Goal: Task Accomplishment & Management: Use online tool/utility

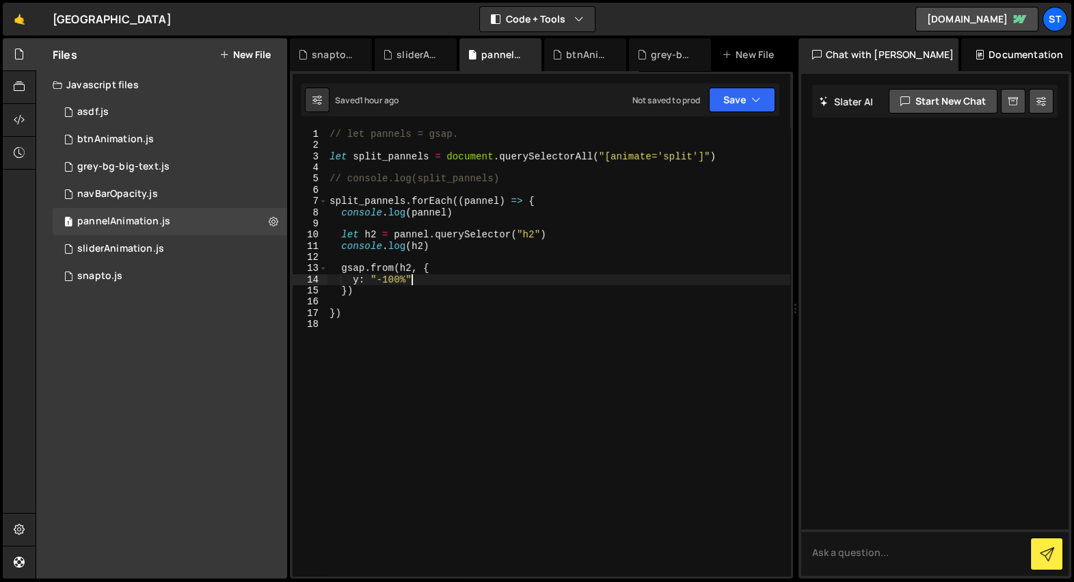
scroll to position [0, 5]
click at [438, 284] on div "// let pannels = gsap. let split_pannels = document . querySelectorAll ( "[anim…" at bounding box center [559, 364] width 464 height 470
click at [433, 288] on div "// let pannels = gsap. let split_pannels = document . querySelectorAll ( "[anim…" at bounding box center [559, 364] width 464 height 470
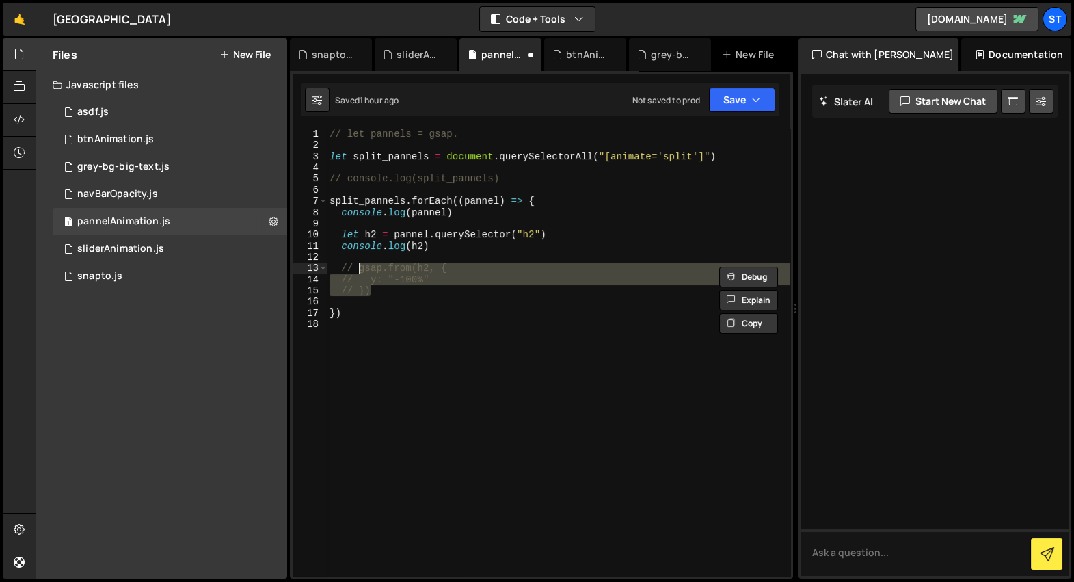
type textarea "// })"
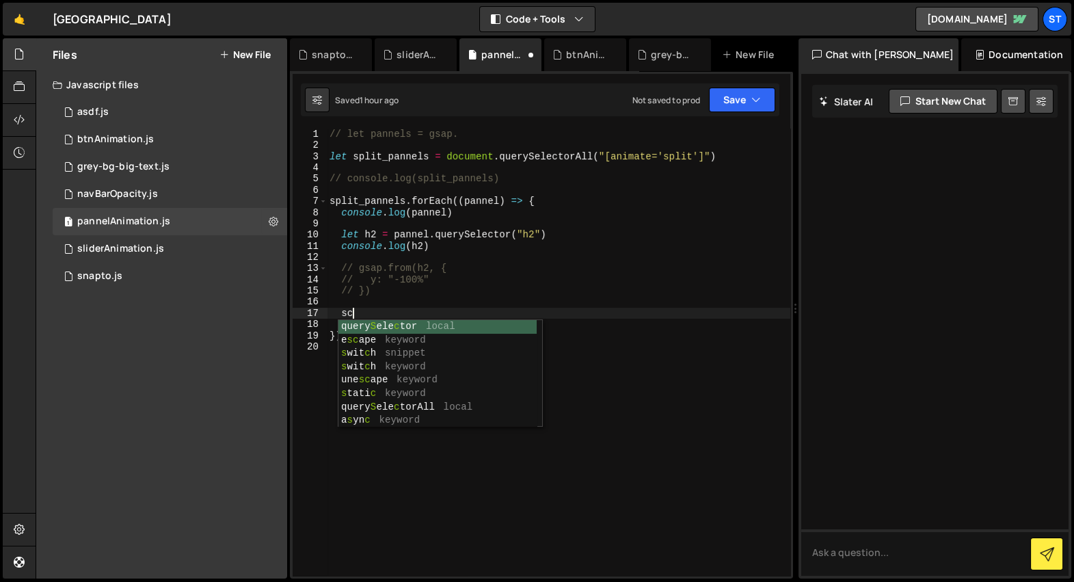
type textarea "s"
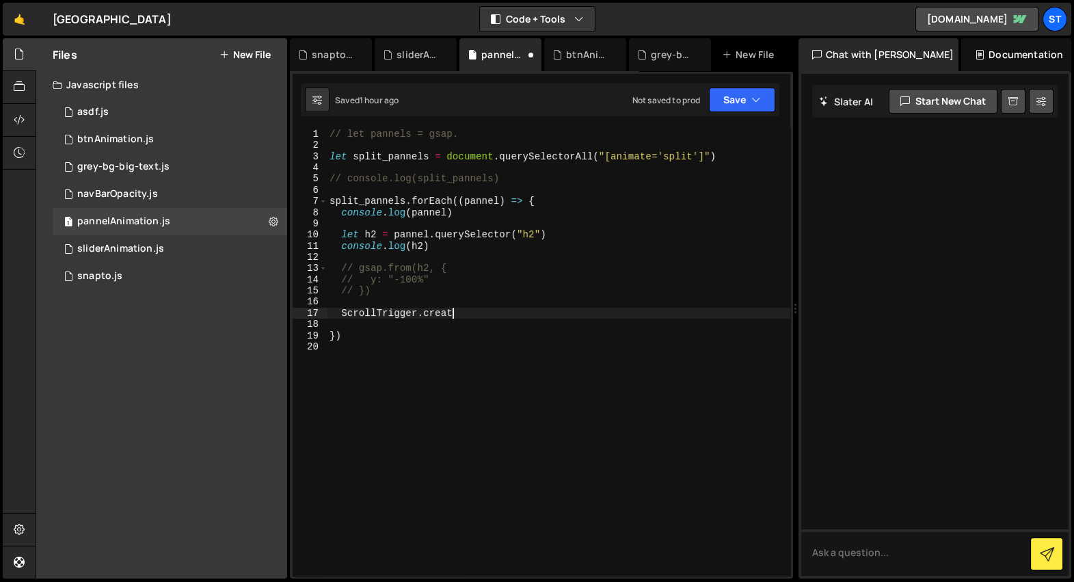
scroll to position [0, 8]
type textarea "ScrollTrigger.createa"
click at [404, 55] on div "sliderAnimation.js" at bounding box center [419, 55] width 44 height 14
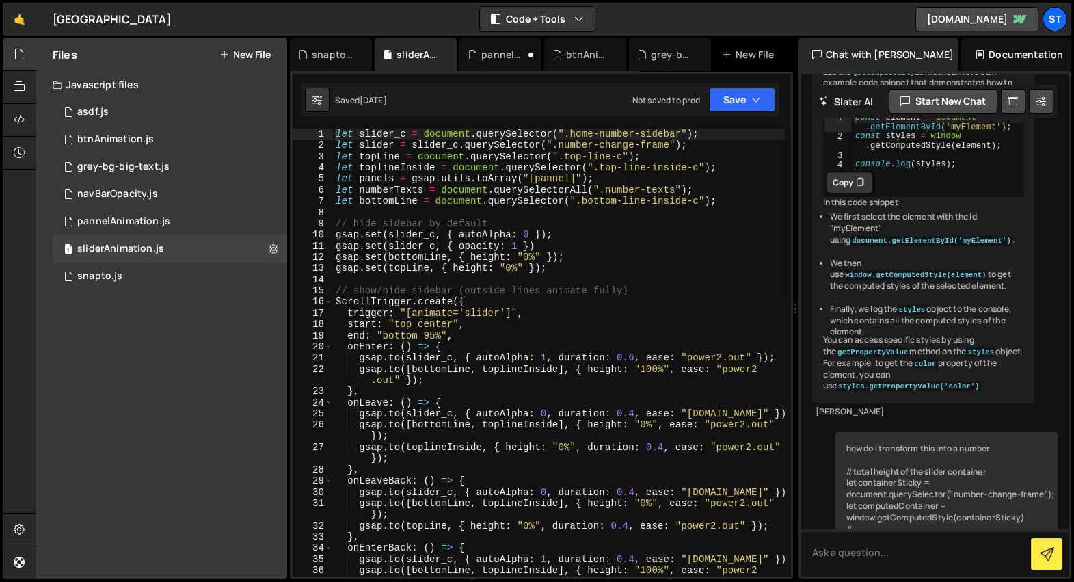
scroll to position [865, 0]
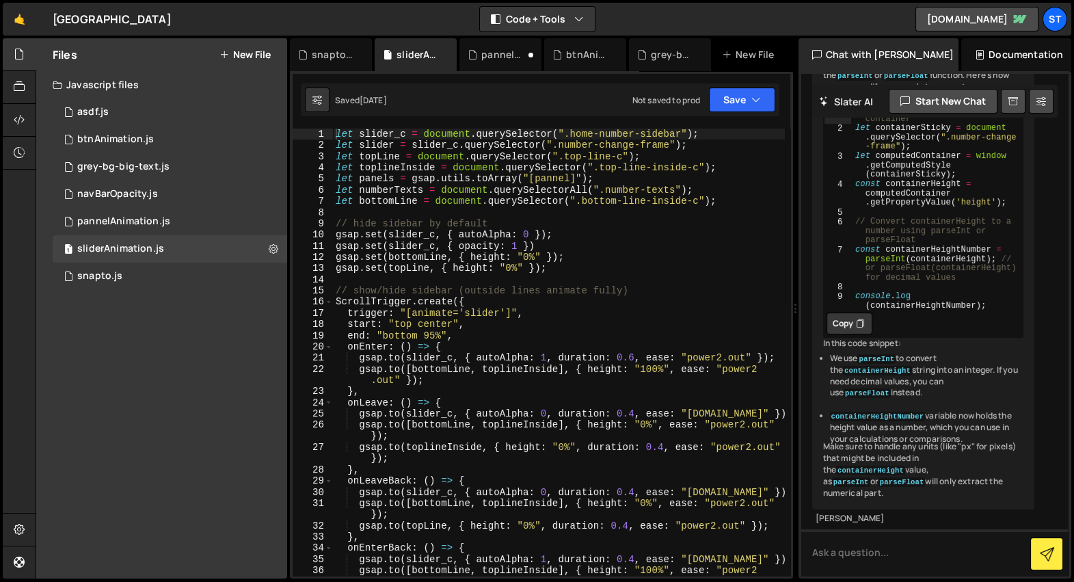
click at [340, 306] on div "let slider_c = document . querySelector ( ".home-number-sidebar" ) ; let slider…" at bounding box center [559, 364] width 452 height 470
type textarea "ScrollTrigger.create({"
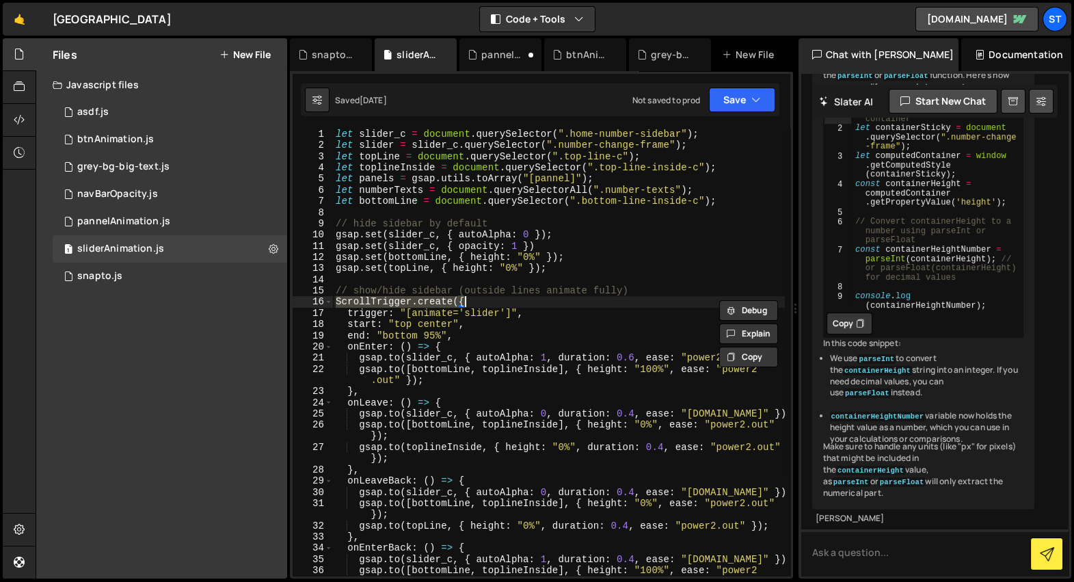
click at [509, 35] on div "🤙 Burkitt Center ⚠️ Code is being edited in another browser Code + Tools Code O…" at bounding box center [537, 19] width 1069 height 33
click at [502, 46] on div "pannelAnimation.js" at bounding box center [500, 54] width 82 height 33
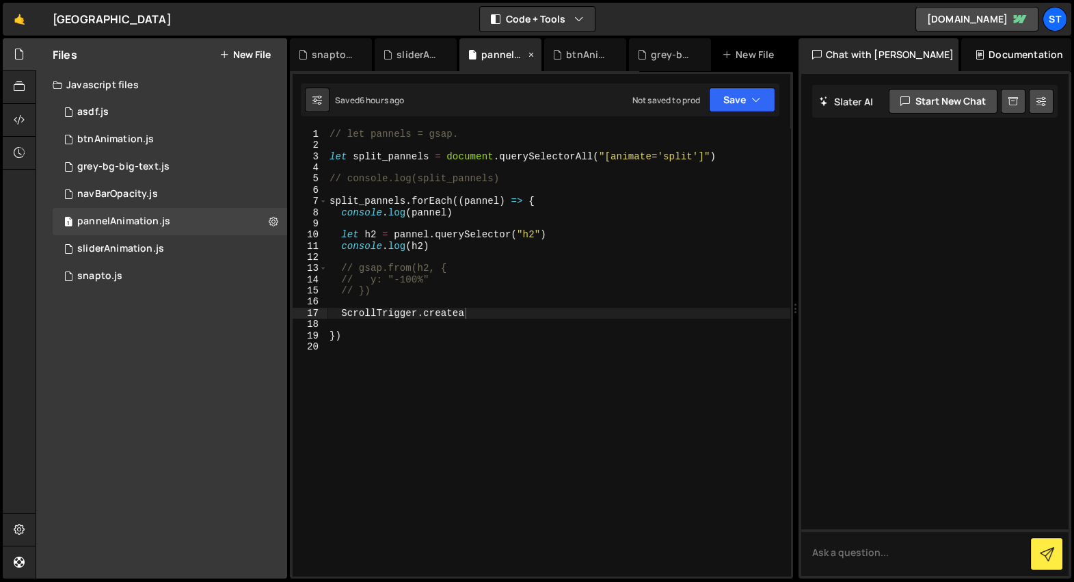
scroll to position [0, 0]
drag, startPoint x: 472, startPoint y: 314, endPoint x: 340, endPoint y: 314, distance: 131.9
click at [340, 314] on div "// let pannels = gsap. let split_pannels = document . querySelectorAll ( "[anim…" at bounding box center [559, 364] width 464 height 470
paste textarea "({"
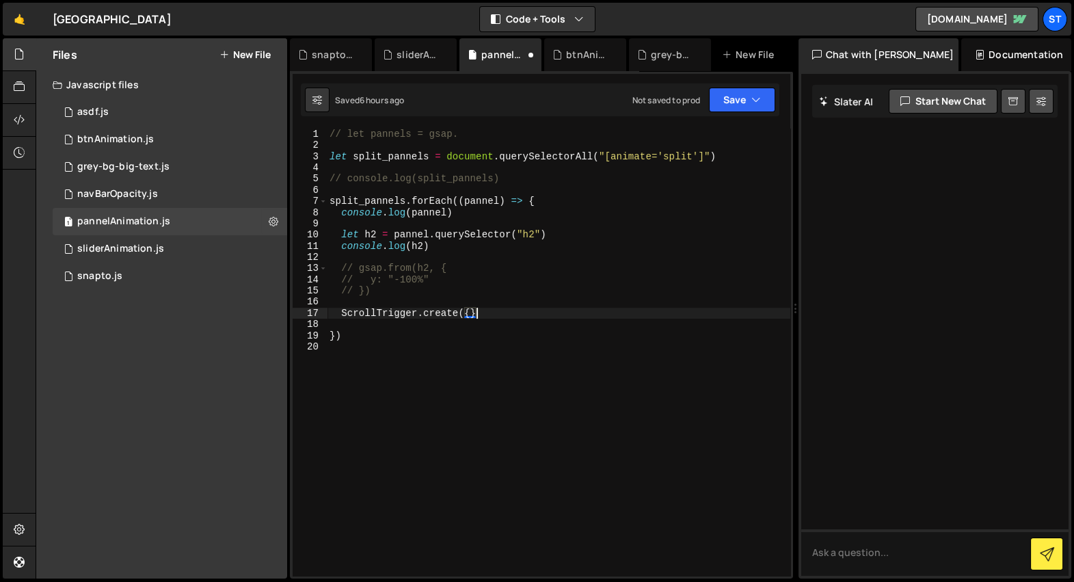
type textarea "ScrollTrigger.create({})"
click at [394, 52] on div "sliderAnimation.js" at bounding box center [411, 55] width 57 height 14
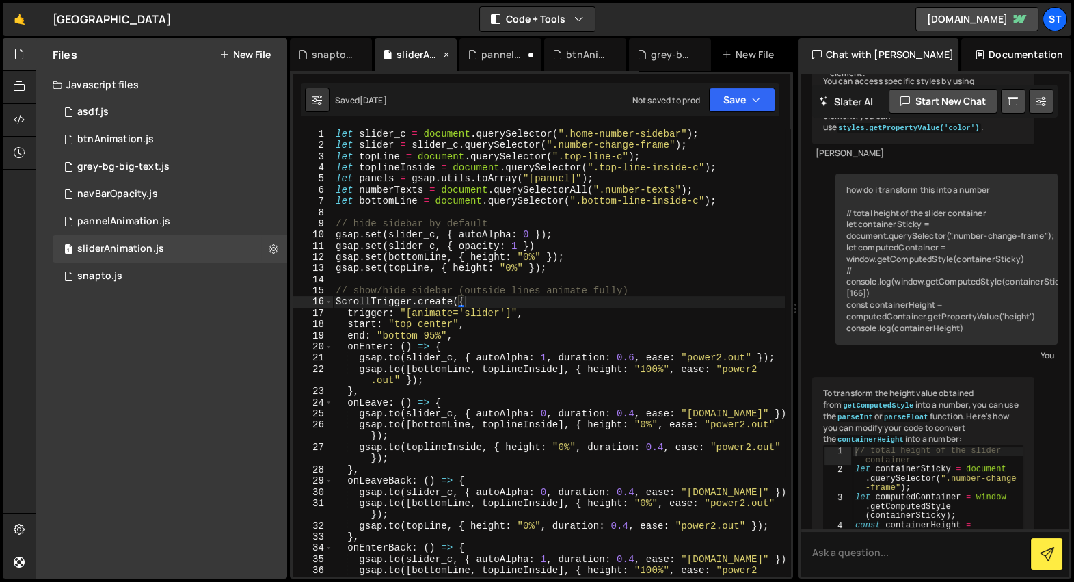
scroll to position [865, 0]
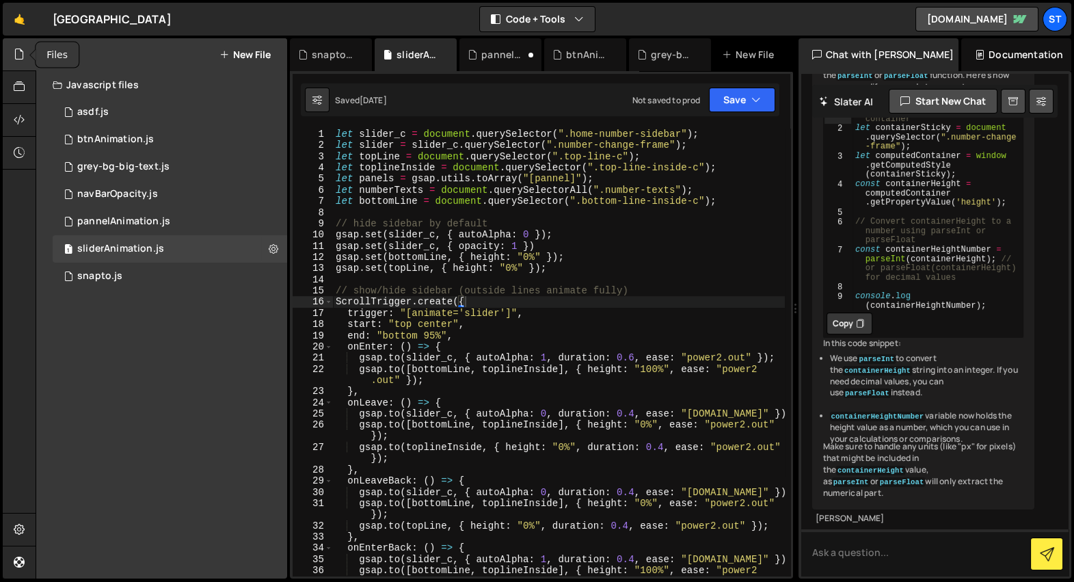
drag, startPoint x: 17, startPoint y: 55, endPoint x: 70, endPoint y: 50, distance: 52.9
click at [18, 55] on icon at bounding box center [19, 53] width 11 height 15
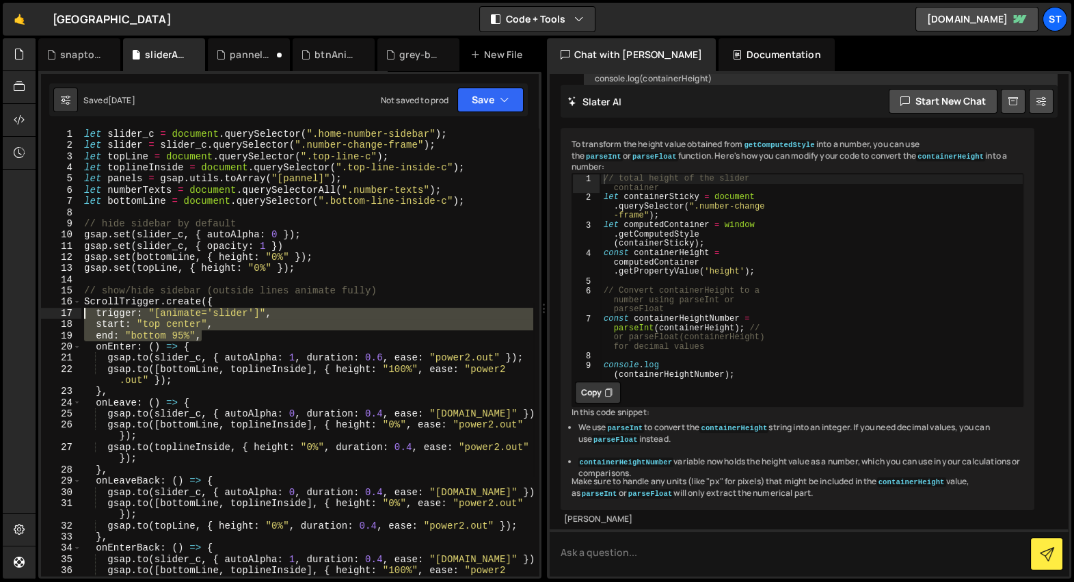
drag, startPoint x: 204, startPoint y: 337, endPoint x: 91, endPoint y: 310, distance: 116.6
click at [88, 314] on div "let slider_c = document . querySelector ( ".home-number-sidebar" ) ; let slider…" at bounding box center [307, 364] width 452 height 470
type textarea "trigger: "[animate='slider']", start: "top center","
click at [235, 53] on div "pannelAnimation.js" at bounding box center [252, 55] width 44 height 14
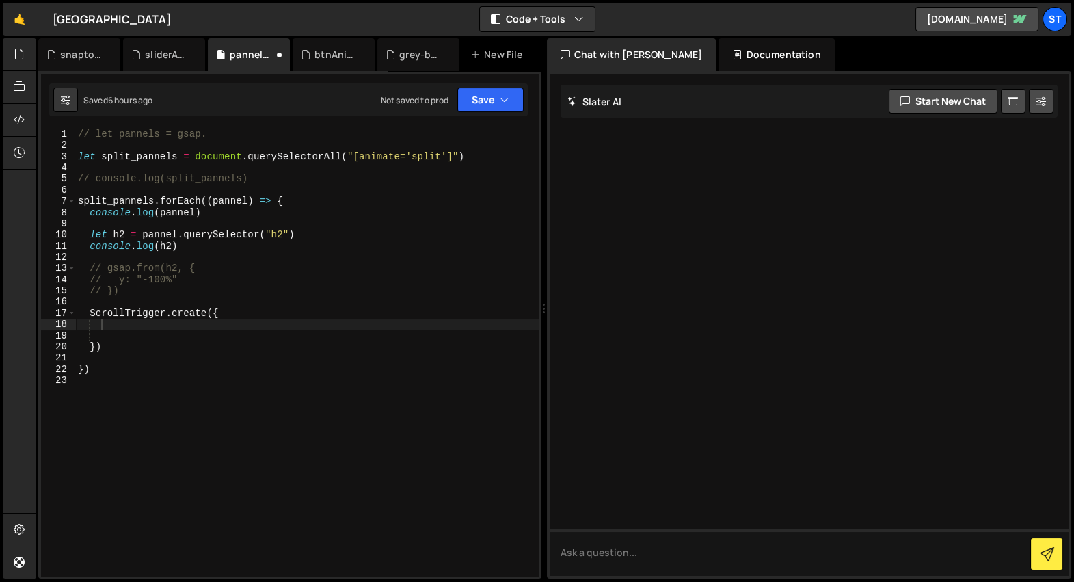
scroll to position [0, 0]
click at [181, 327] on div "// let pannels = gsap. let split_pannels = document . querySelectorAll ( "[anim…" at bounding box center [307, 364] width 464 height 470
paste textarea "end: "bottom 95%","
click at [159, 323] on div "// let pannels = gsap. let split_pannels = document . querySelectorAll ( "[anim…" at bounding box center [307, 364] width 464 height 470
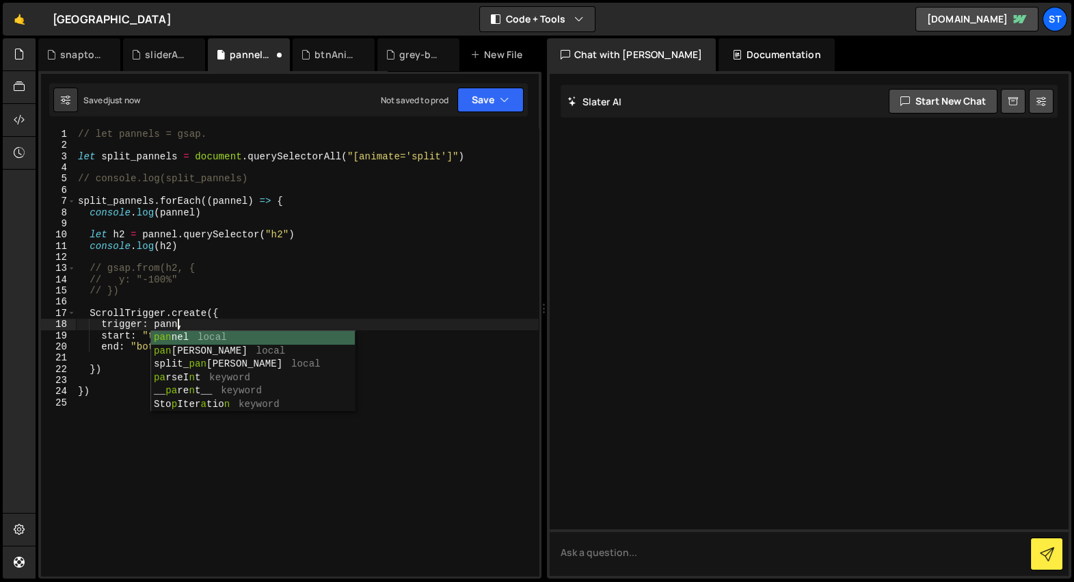
scroll to position [0, 7]
type textarea "trigger: pannel,"
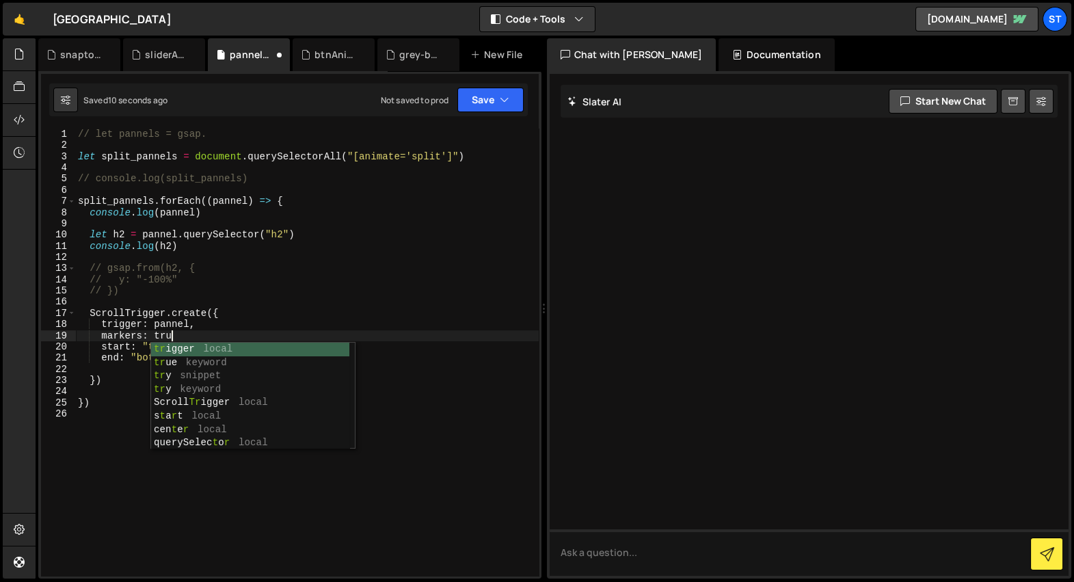
scroll to position [0, 6]
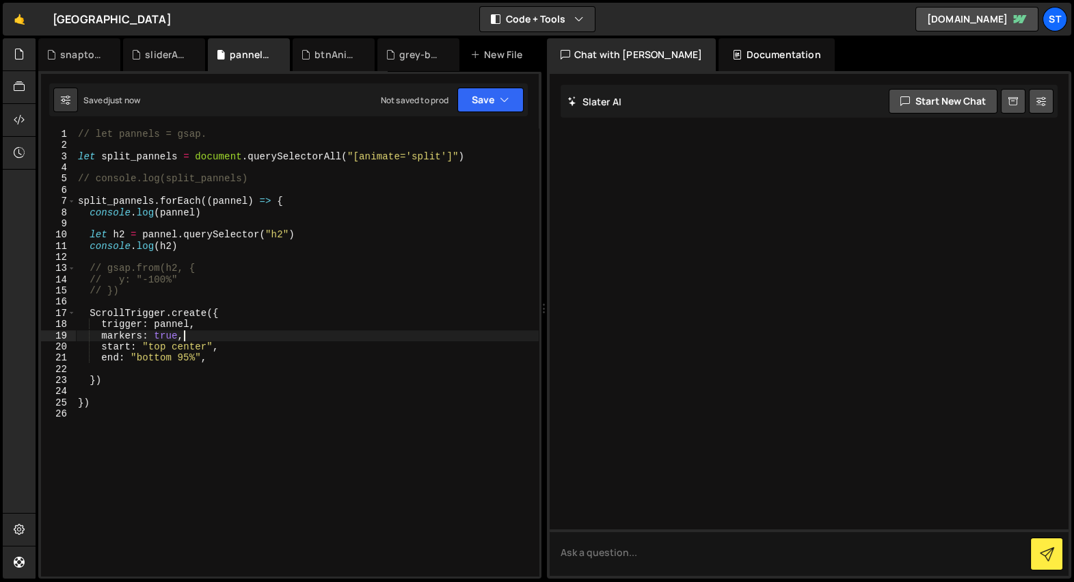
type textarea "markers: true,"
click at [144, 373] on div "// let pannels = gsap. let split_pannels = document . querySelectorAll ( "[anim…" at bounding box center [307, 364] width 464 height 470
type textarea "end: "bottom 95%","
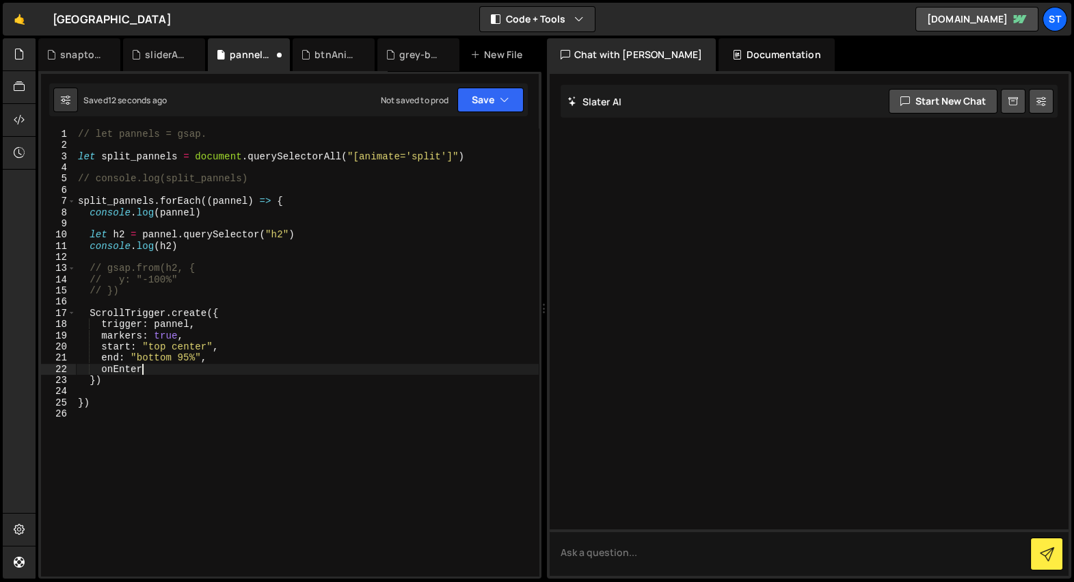
click at [168, 351] on div "// let pannels = gsap. let split_pannels = document . querySelectorAll ( "[anim…" at bounding box center [307, 364] width 464 height 470
click at [193, 347] on div "// let pannels = gsap. let split_pannels = document . querySelectorAll ( "[anim…" at bounding box center [307, 364] width 464 height 470
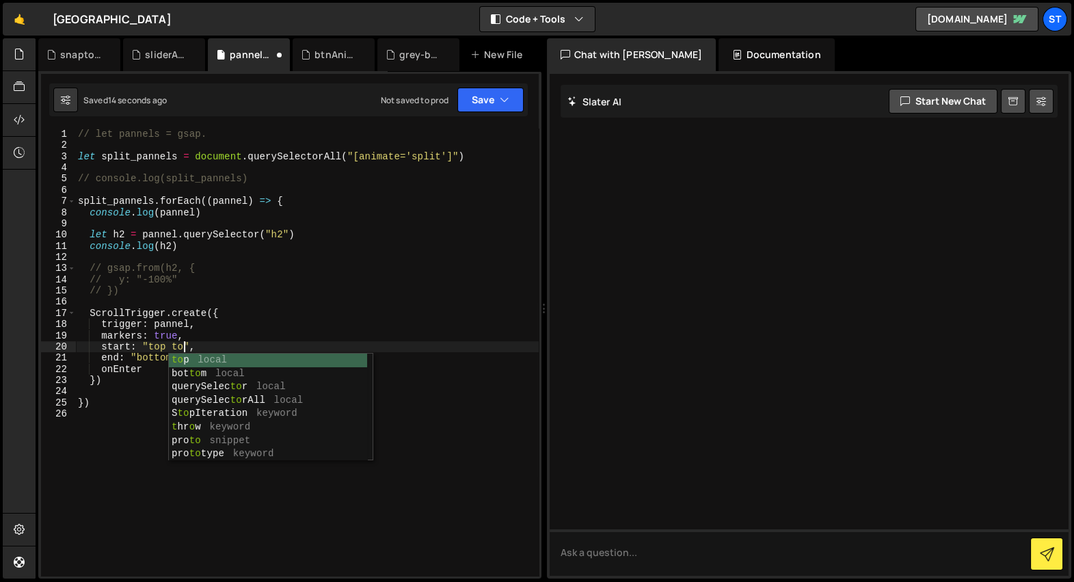
scroll to position [0, 7]
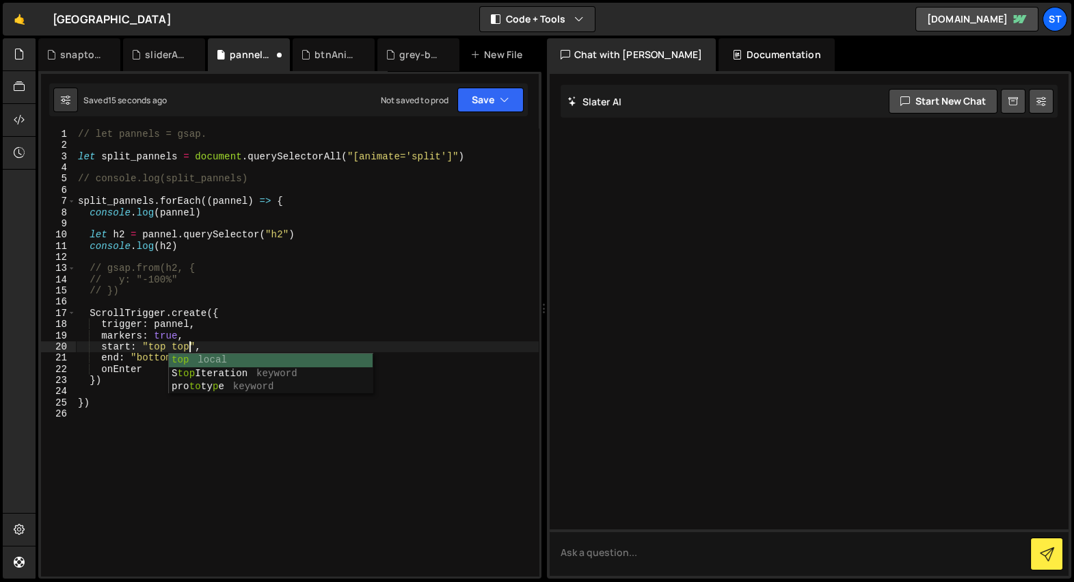
click at [152, 367] on div "// let pannels = gsap. let split_pannels = document . querySelectorAll ( "[anim…" at bounding box center [307, 364] width 464 height 470
type textarea "onEnter"
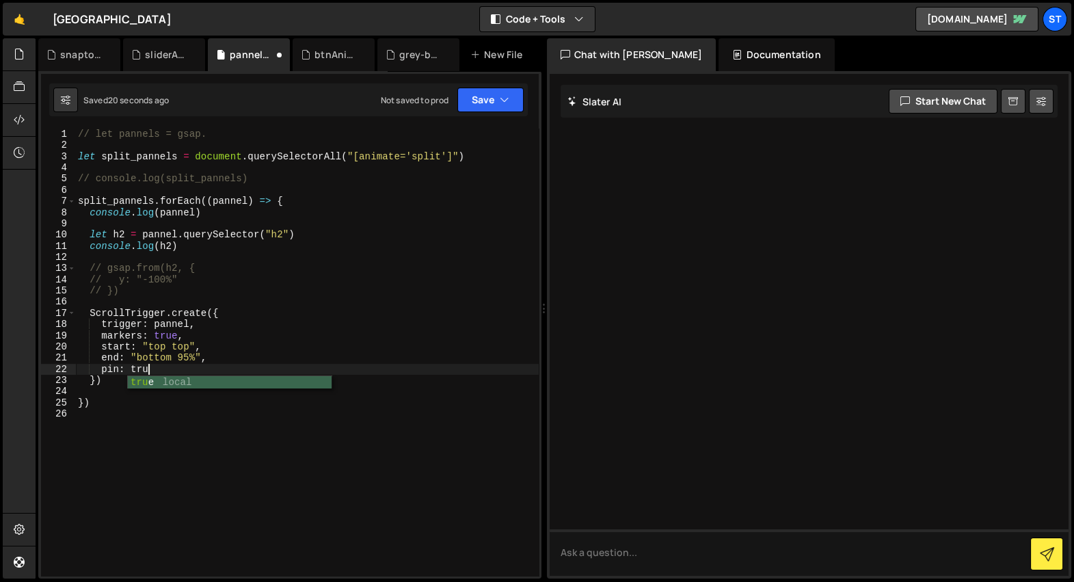
scroll to position [0, 5]
type textarea "pin: true,"
type textarea "end: "+=125% 95%","
click at [153, 57] on div "sliderAnimation.js" at bounding box center [167, 55] width 44 height 14
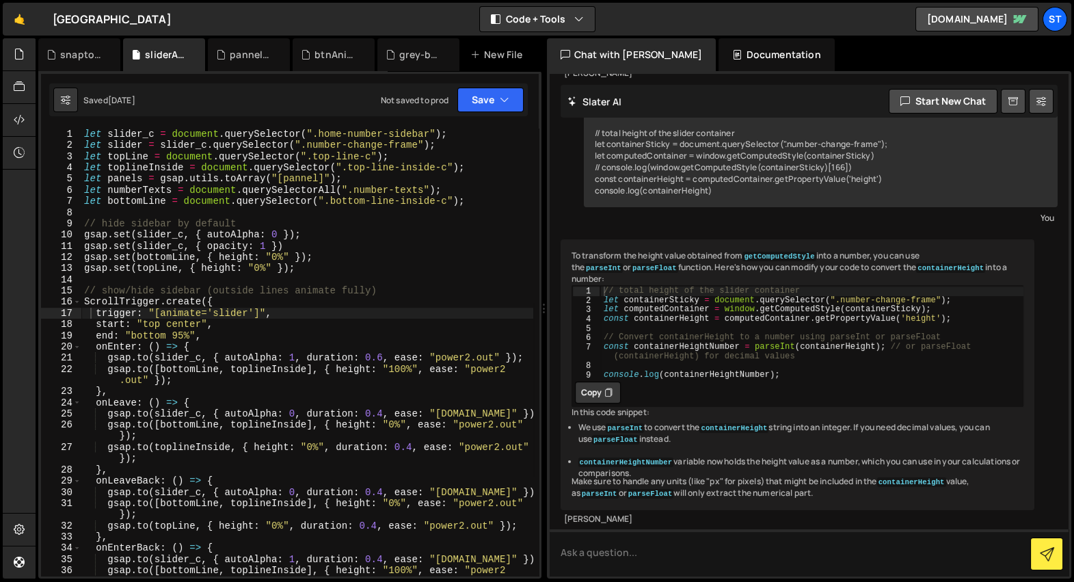
scroll to position [446, 0]
click at [261, 310] on div "let slider_c = document . querySelector ( ".home-number-sidebar" ) ; let slider…" at bounding box center [307, 364] width 452 height 470
click at [75, 349] on span at bounding box center [77, 346] width 8 height 11
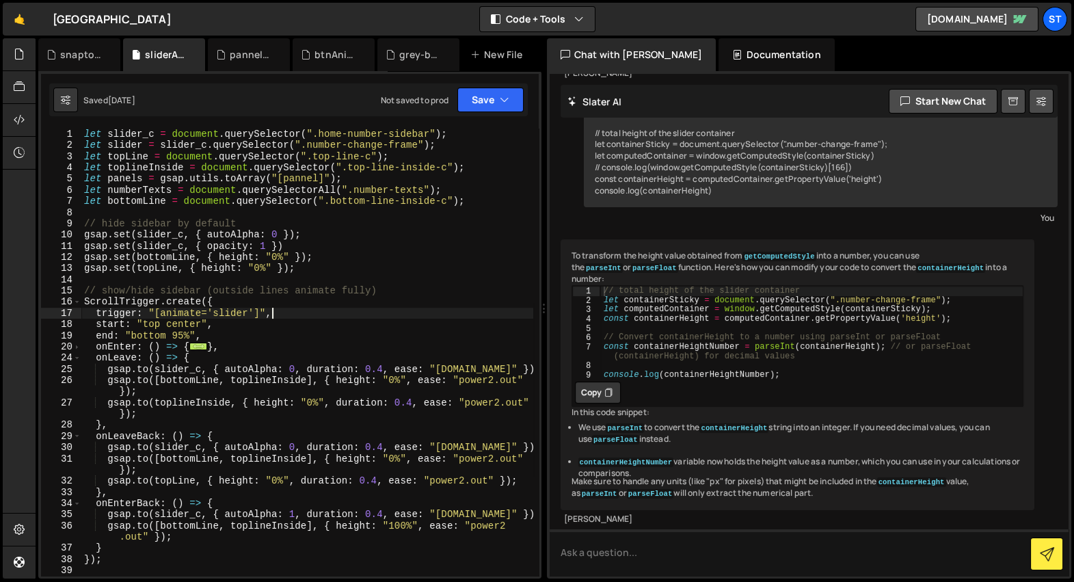
click at [276, 314] on div "let slider_c = document . querySelector ( ".home-number-sidebar" ) ; let slider…" at bounding box center [307, 364] width 452 height 470
type textarea "numberChange();"
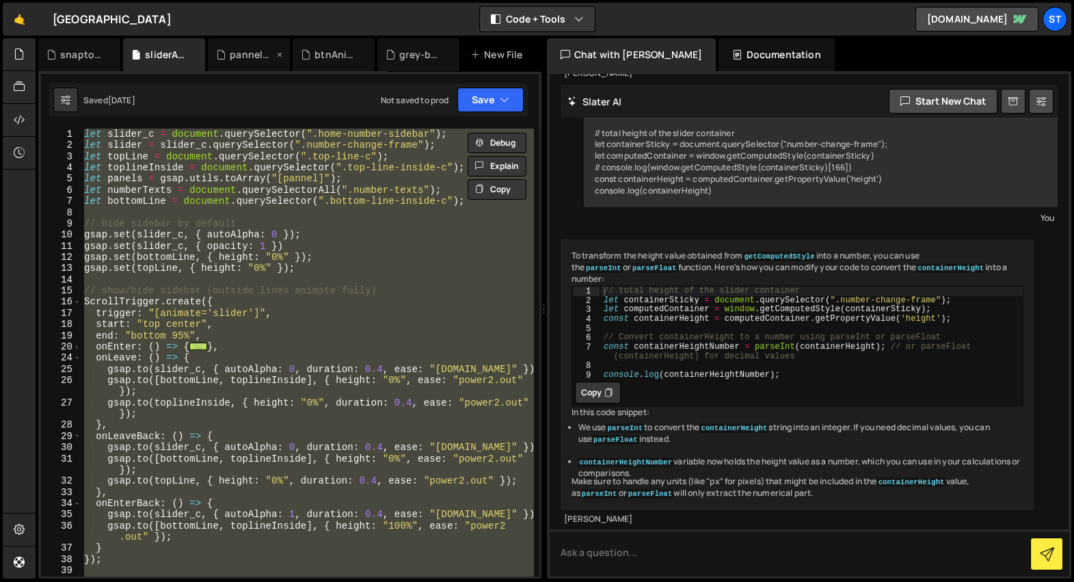
click at [242, 59] on div "pannelAnimation.js" at bounding box center [252, 55] width 44 height 14
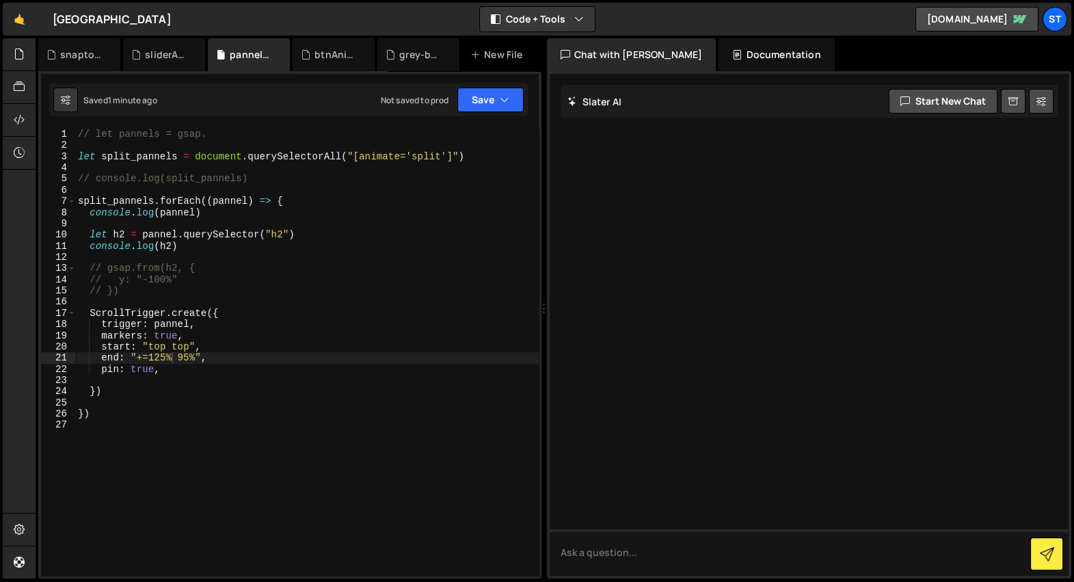
click at [250, 193] on div "// let pannels = gsap. let split_pannels = document . querySelectorAll ( "[anim…" at bounding box center [307, 364] width 464 height 470
type textarea "})"
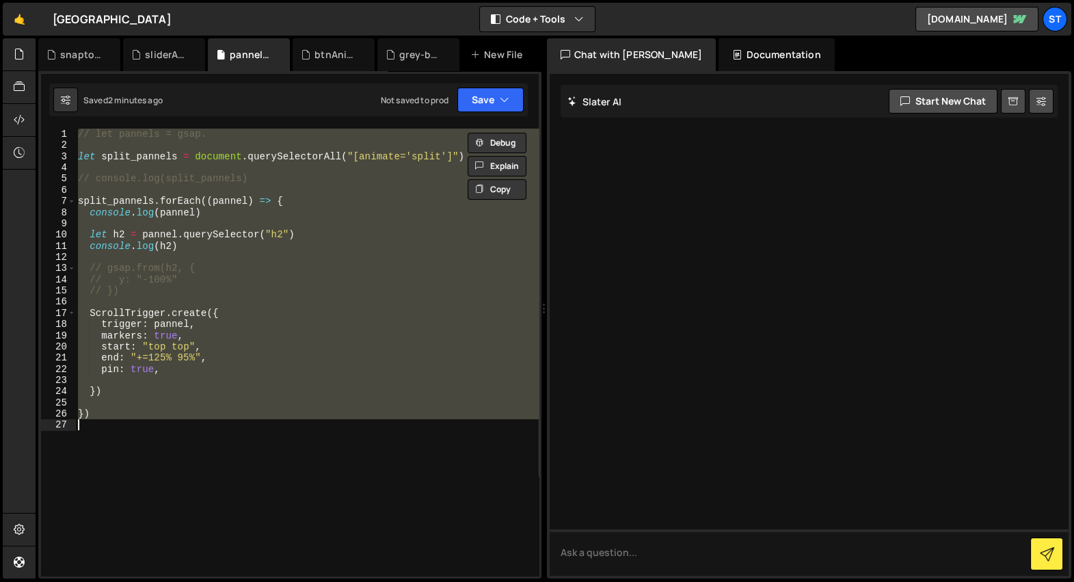
click at [163, 424] on div "// let pannels = gsap. let split_pannels = document . querySelectorAll ( "[anim…" at bounding box center [306, 352] width 463 height 447
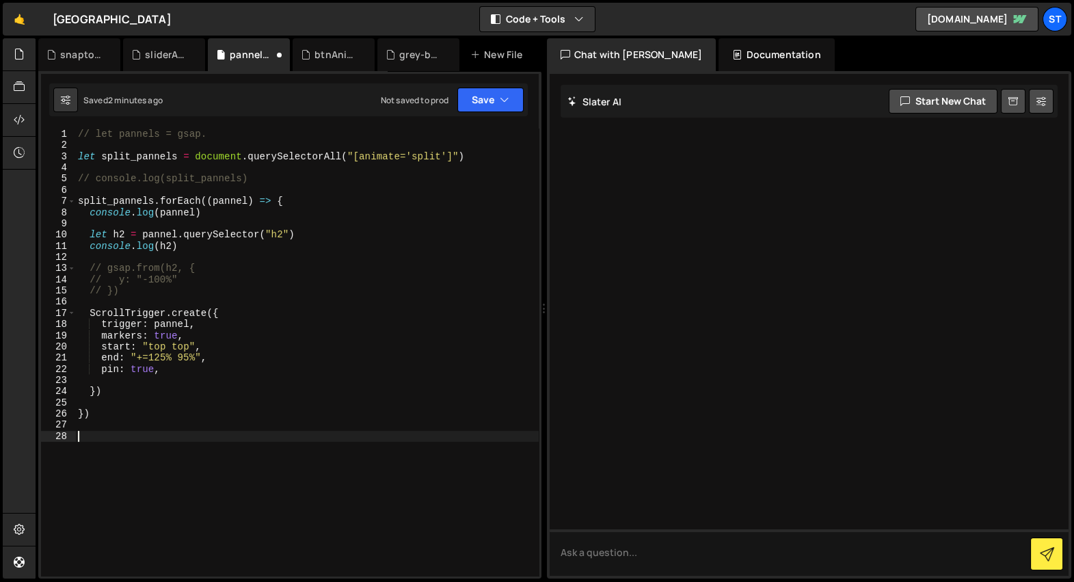
paste textarea "ScrollTrigger.refresh();"
click at [230, 390] on div "// let pannels = gsap. let split_pannels = document . querySelectorAll ( "[anim…" at bounding box center [307, 364] width 464 height 470
click at [247, 359] on div "// let pannels = gsap. let split_pannels = document . querySelectorAll ( "[anim…" at bounding box center [307, 364] width 464 height 470
click at [185, 373] on div "// let pannels = gsap. let split_pannels = document . querySelectorAll ( "[anim…" at bounding box center [307, 364] width 464 height 470
type textarea "pin: true,"
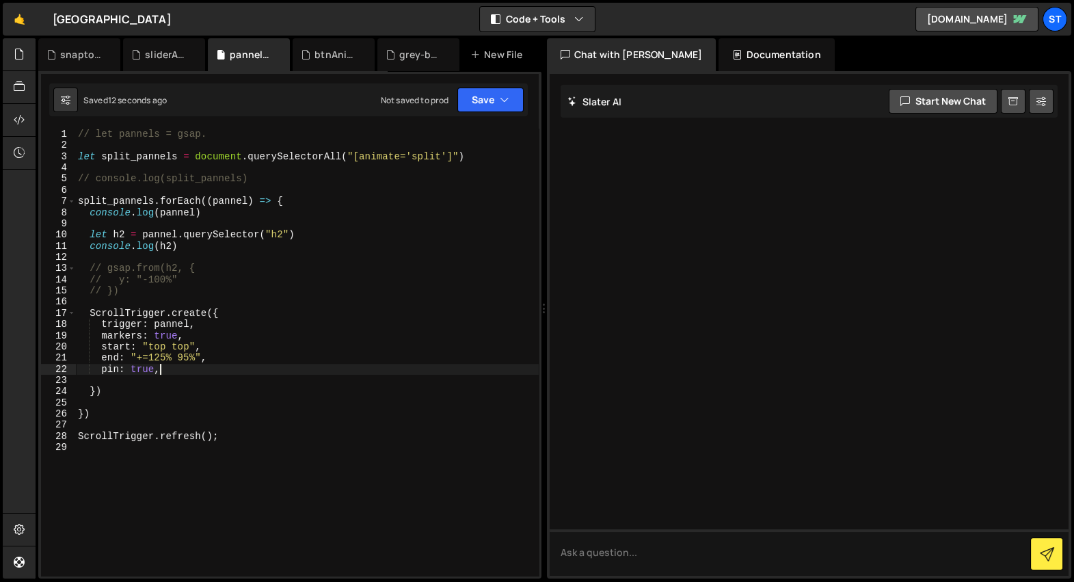
click at [176, 379] on div "// let pannels = gsap. let split_pannels = document . querySelectorAll ( "[anim…" at bounding box center [307, 364] width 464 height 470
paste textarea "invalidateOnRefresh: true,"
click at [159, 358] on div "// let pannels = gsap. let split_pannels = document . querySelectorAll ( "[anim…" at bounding box center [307, 364] width 464 height 470
click at [185, 384] on div "// let pannels = gsap. let split_pannels = document . querySelectorAll ( "[anim…" at bounding box center [307, 364] width 464 height 470
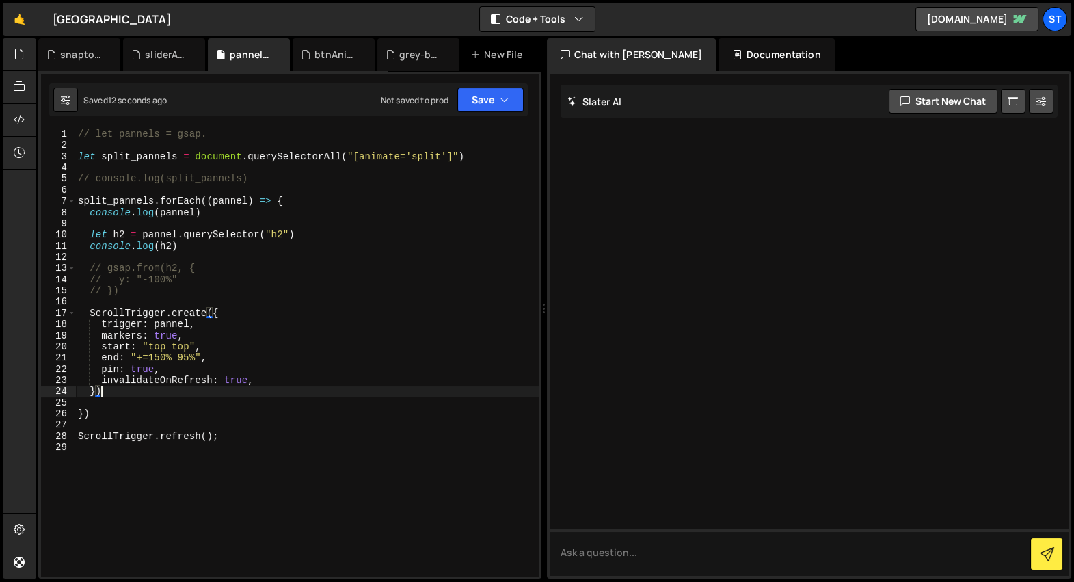
click at [183, 388] on div "// let pannels = gsap. let split_pannels = document . querySelectorAll ( "[anim…" at bounding box center [307, 364] width 464 height 470
type textarea "})"
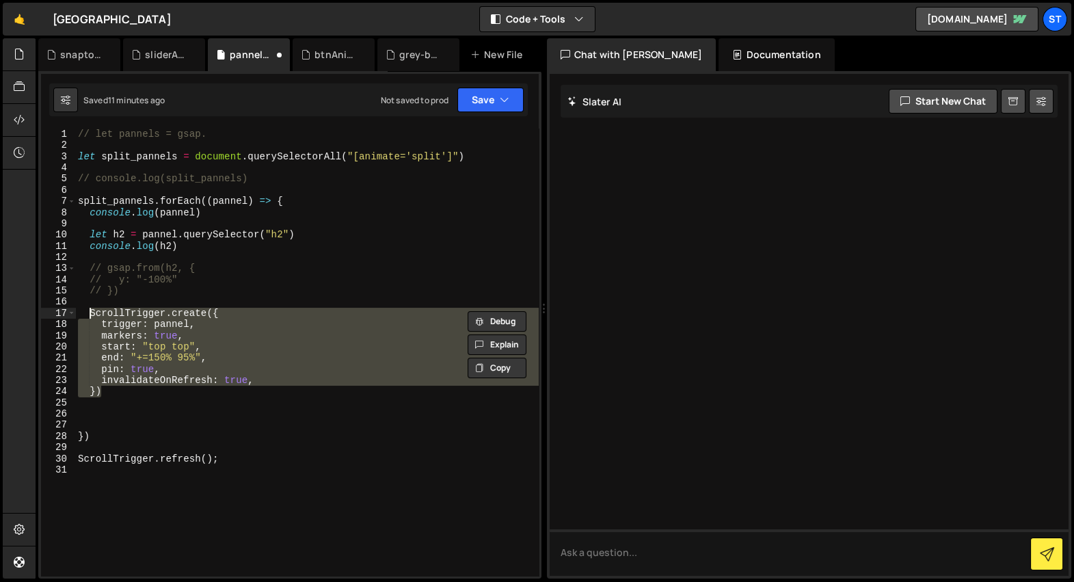
type textarea "})"
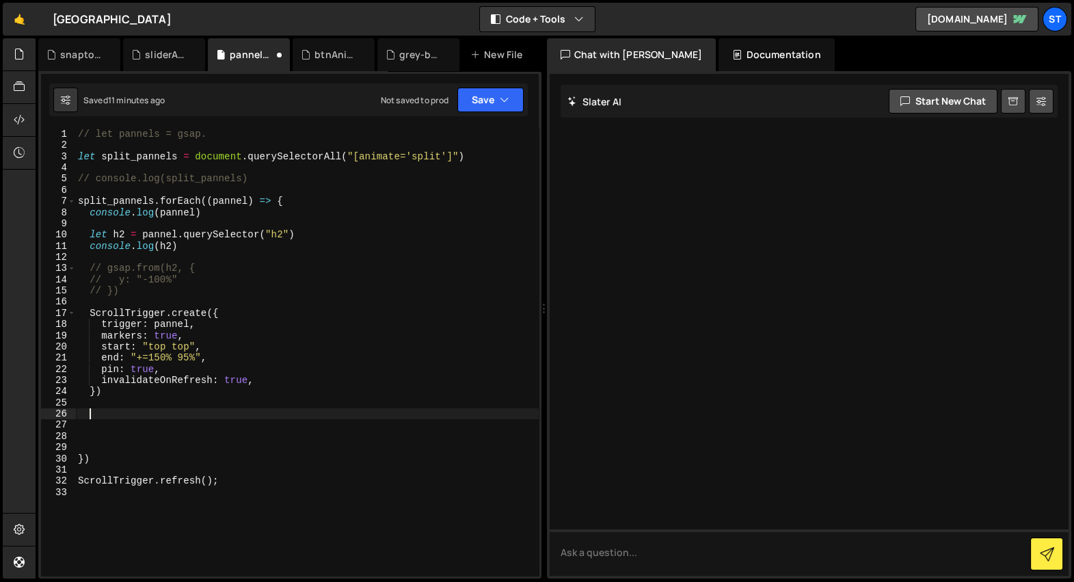
paste textarea "})"
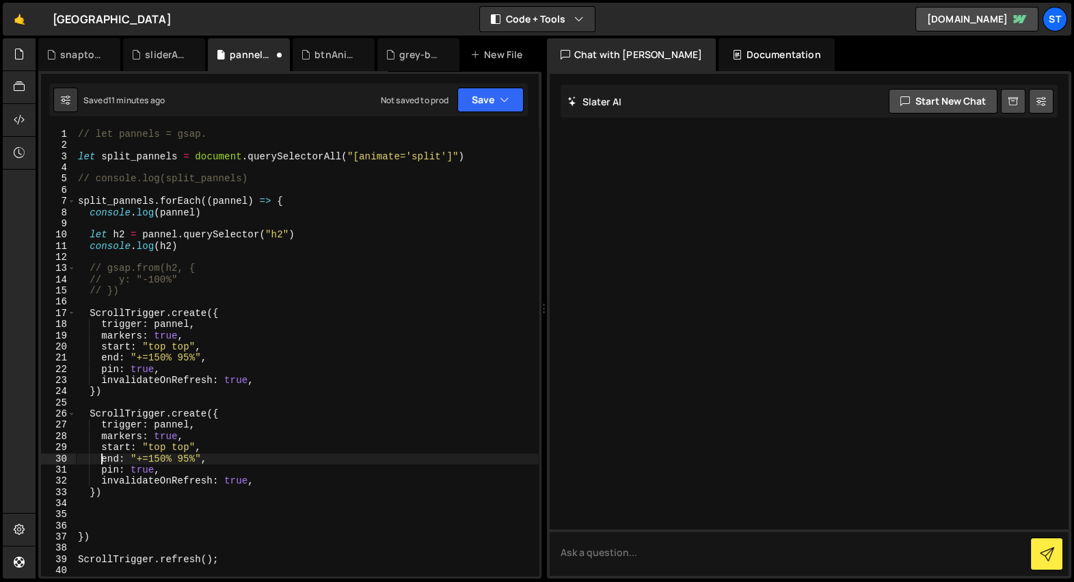
type textarea "pin: true,"
click at [191, 366] on div "// let pannels = gsap. let split_pannels = document . querySelectorAll ( "[anim…" at bounding box center [307, 364] width 464 height 470
click at [222, 343] on div "// let pannels = gsap. let split_pannels = document . querySelectorAll ( "[anim…" at bounding box center [307, 364] width 464 height 470
click at [221, 339] on div "// let pannels = gsap. let split_pannels = document . querySelectorAll ( "[anim…" at bounding box center [307, 364] width 464 height 470
click at [187, 447] on div "// let pannels = gsap. let split_pannels = document . querySelectorAll ( "[anim…" at bounding box center [307, 364] width 464 height 470
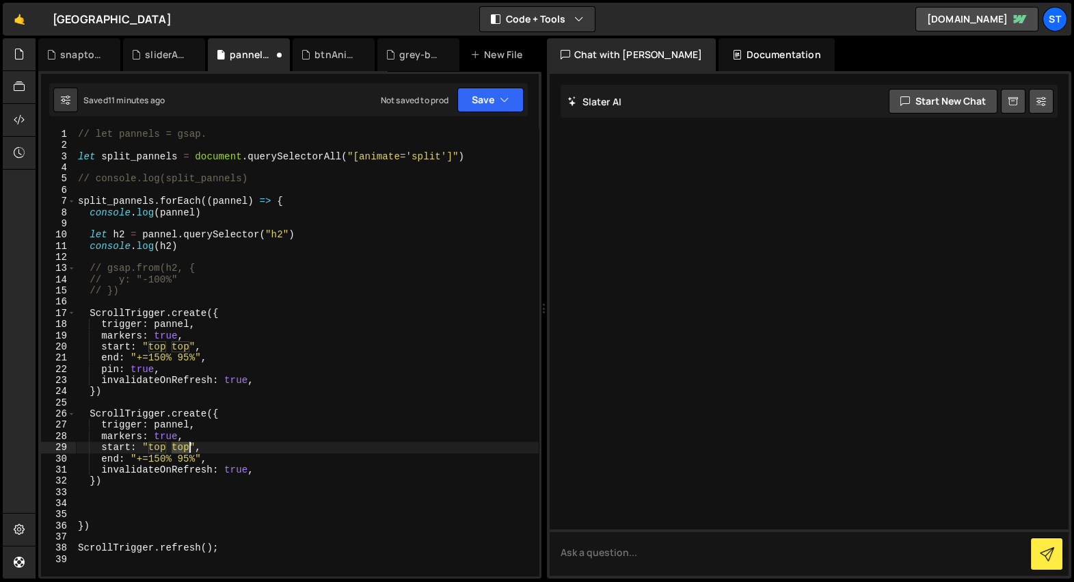
click at [187, 447] on div "// let pannels = gsap. let split_pannels = document . querySelectorAll ( "[anim…" at bounding box center [307, 364] width 464 height 470
type textarea "invalidateOnRefresh: true,"
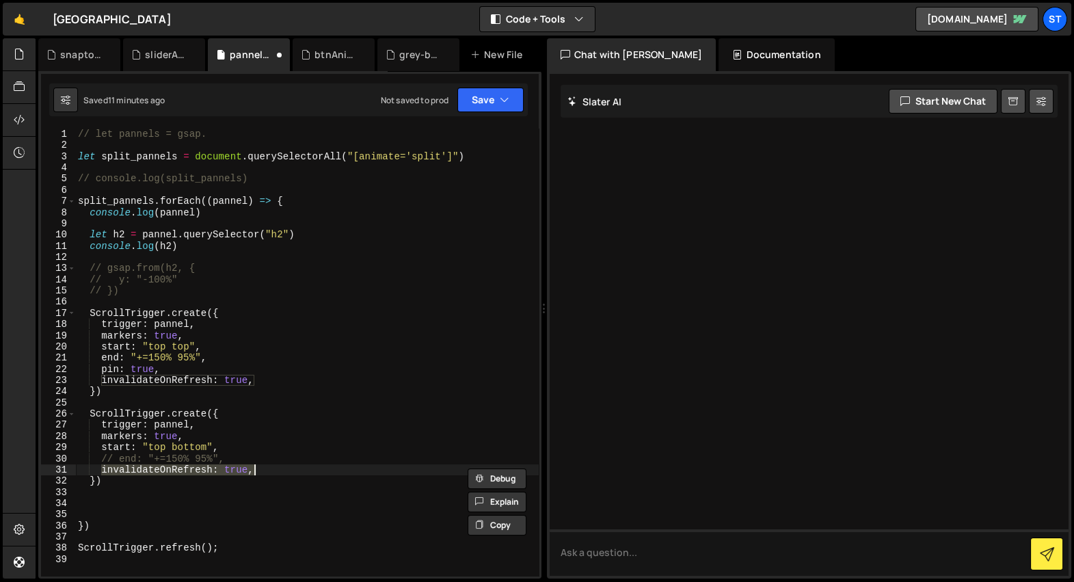
scroll to position [0, 0]
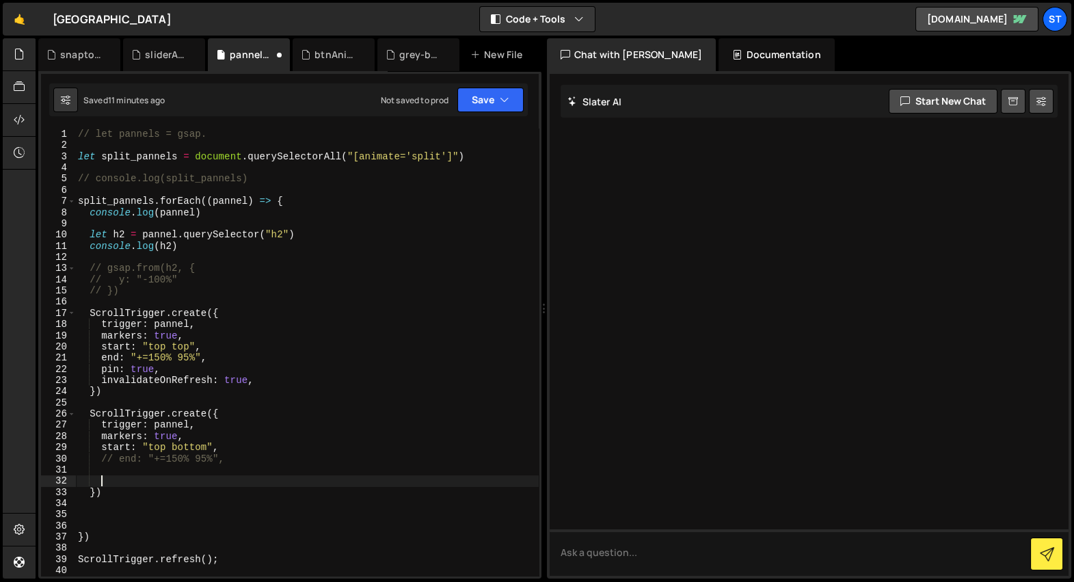
type textarea "invalidateOnRefresh: true,"
type textarea "onStart"
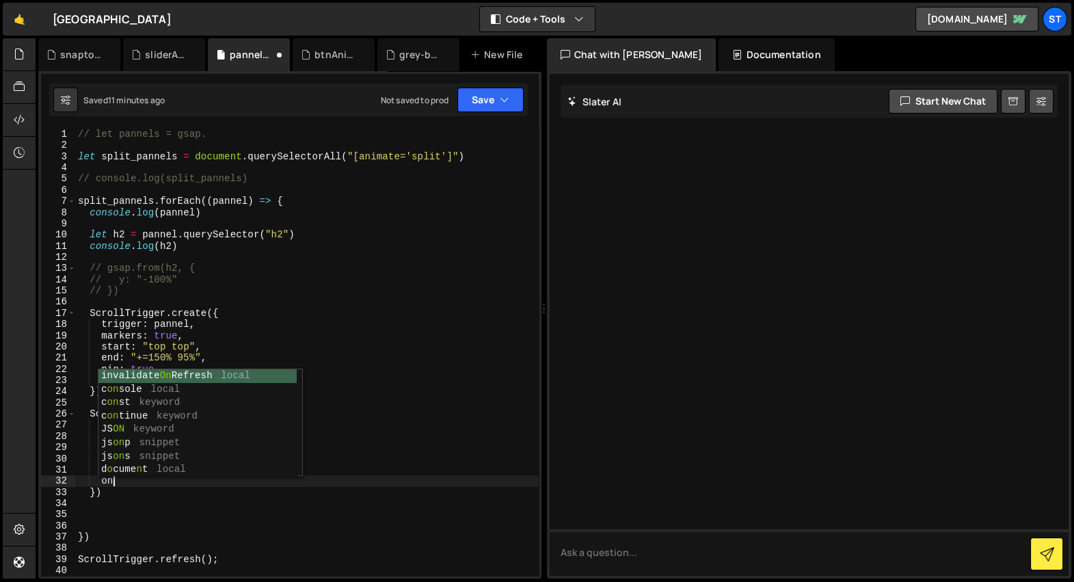
scroll to position [0, 2]
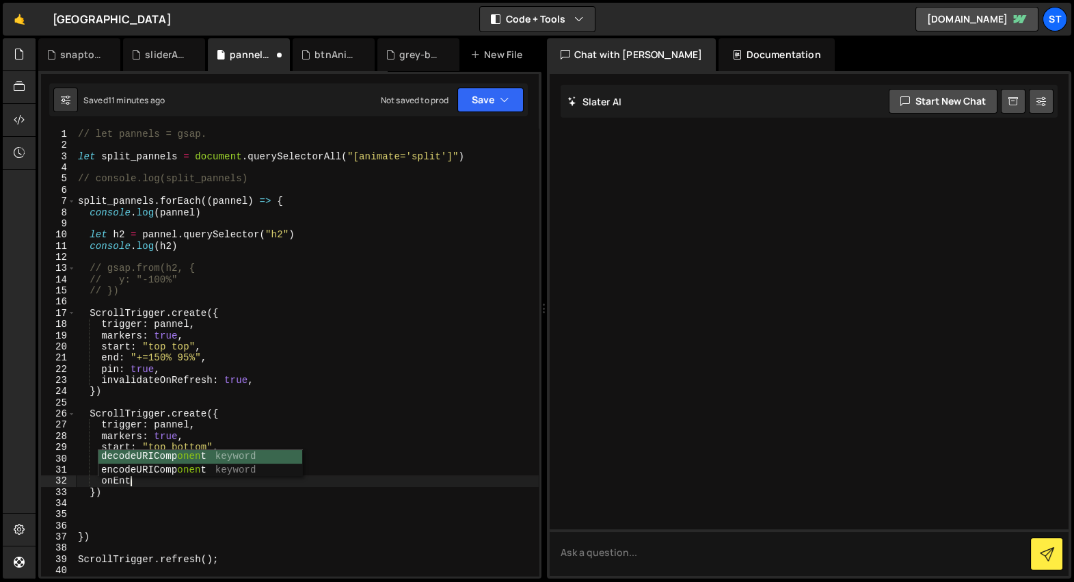
type textarea "onEnter"
type textarea "n"
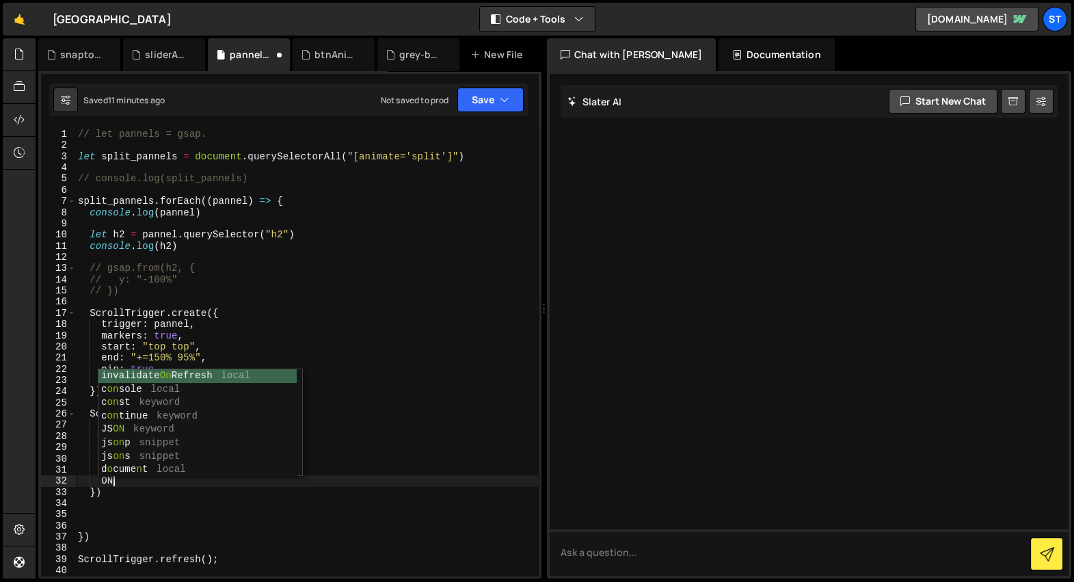
type textarea "O"
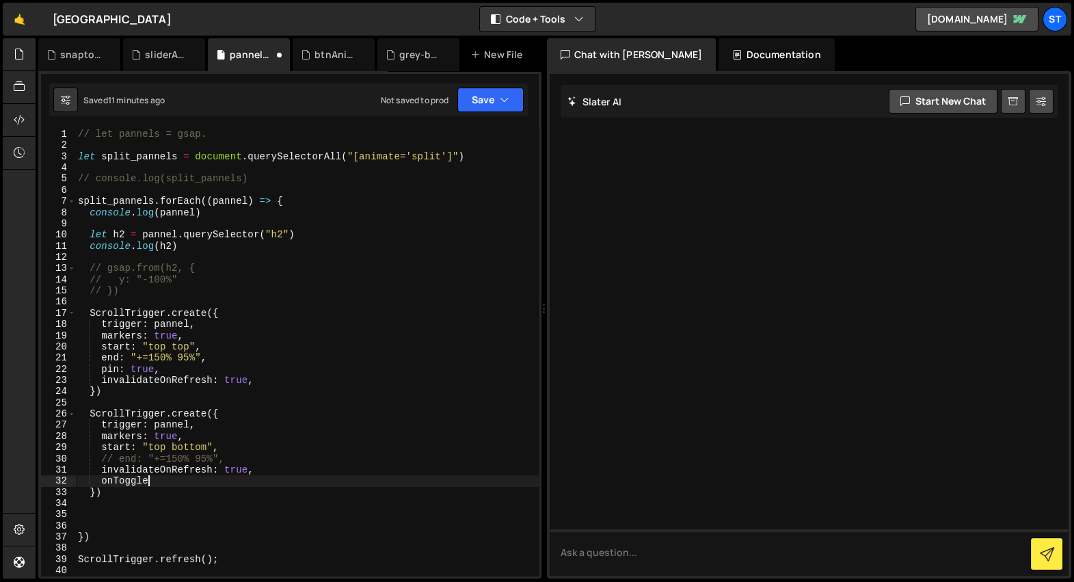
scroll to position [0, 5]
type textarea "onToggle: () => {}"
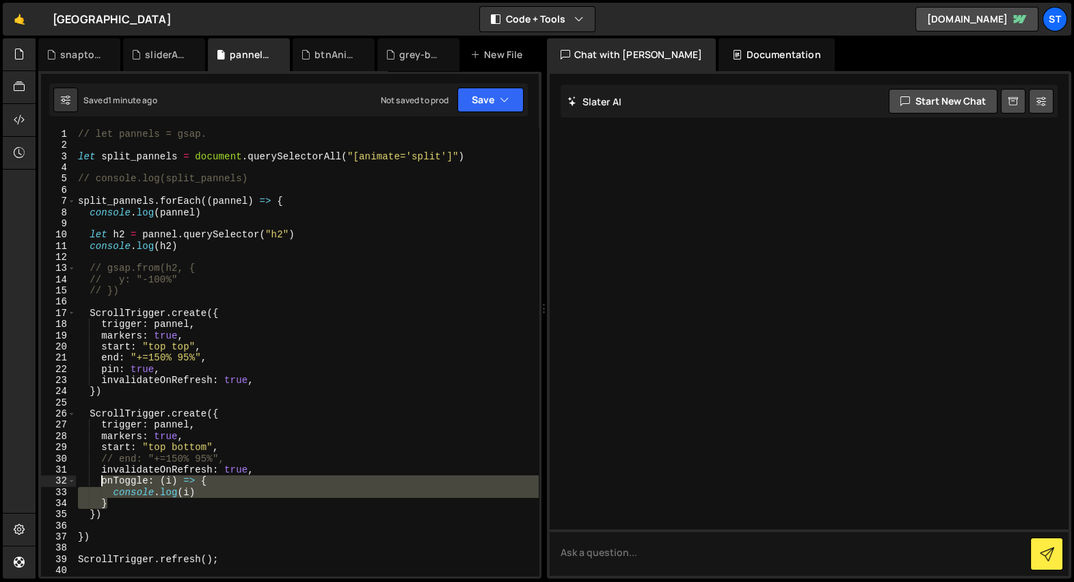
drag, startPoint x: 124, startPoint y: 502, endPoint x: 101, endPoint y: 485, distance: 28.9
click at [101, 485] on div "// let pannels = gsap. let split_pannels = document . querySelectorAll ( "[anim…" at bounding box center [307, 364] width 464 height 470
paste textarea "}"
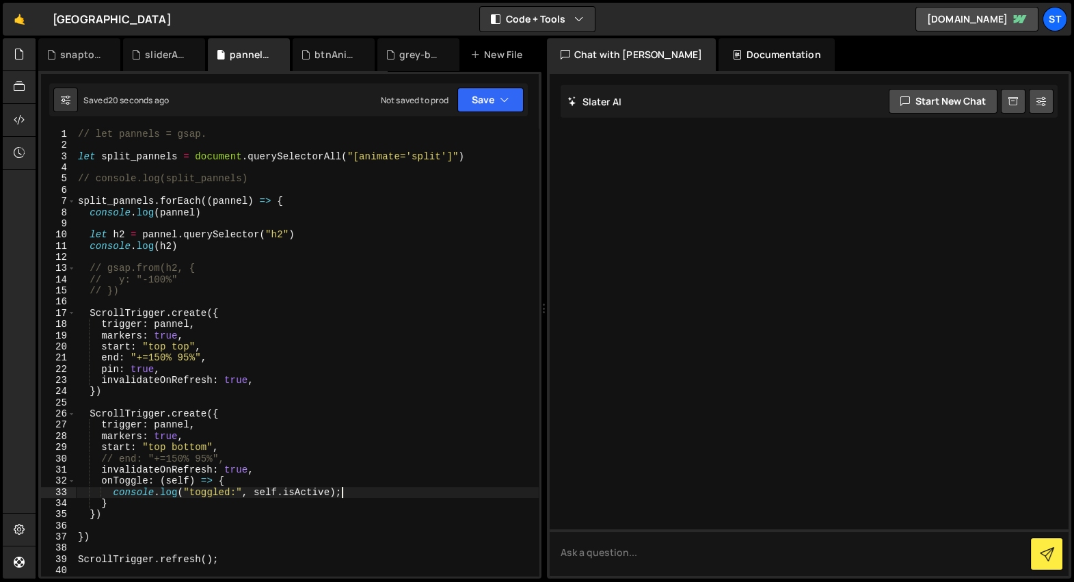
click at [354, 494] on div "// let pannels = gsap. let split_pannels = document . querySelectorAll ( "[anim…" at bounding box center [307, 364] width 464 height 470
type textarea "console.log("toggled:", self.isActive);"
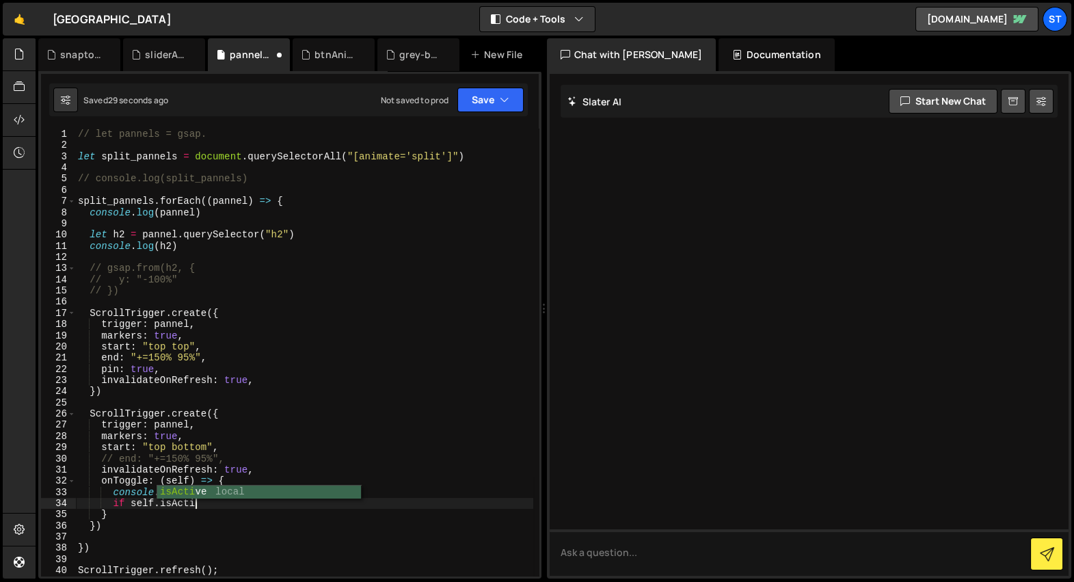
scroll to position [0, 8]
type textarea "if (self.isActive){}"
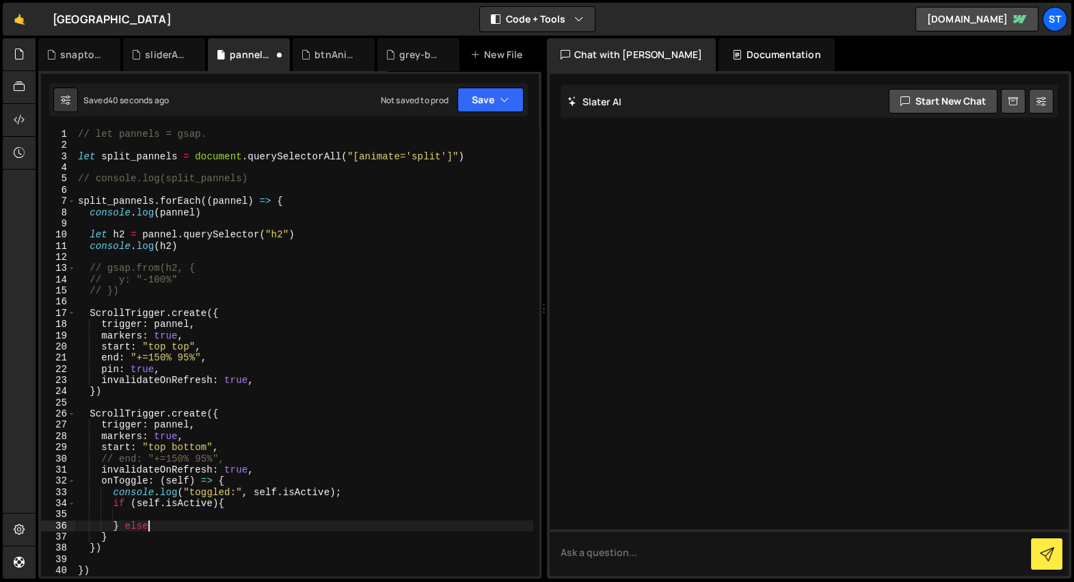
scroll to position [0, 5]
type textarea "}"
type textarea "if(!self.isActive){}"
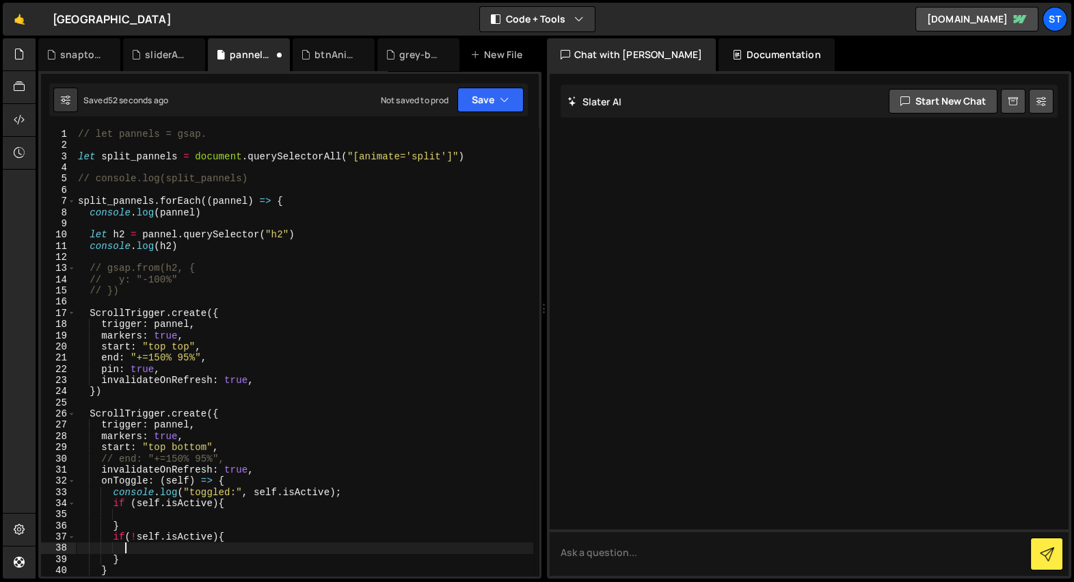
type textarea "}"
click at [330, 390] on div "// let pannels = gsap. let split_pannels = document . querySelectorAll ( "[anim…" at bounding box center [304, 364] width 458 height 470
type textarea "})"
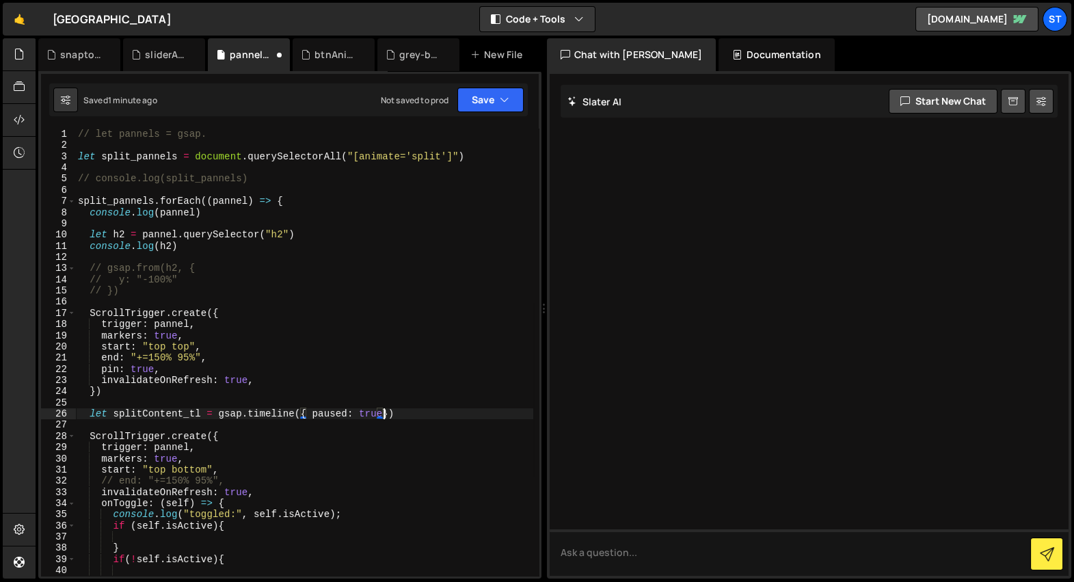
scroll to position [0, 21]
click at [215, 530] on div "// let pannels = gsap. let split_pannels = document . querySelectorAll ( "[anim…" at bounding box center [304, 364] width 458 height 470
type textarea "if (self.isActive){"
click at [213, 534] on div "// let pannels = gsap. let split_pannels = document . querySelectorAll ( "[anim…" at bounding box center [304, 364] width 458 height 470
paste textarea "splitContent_tl"
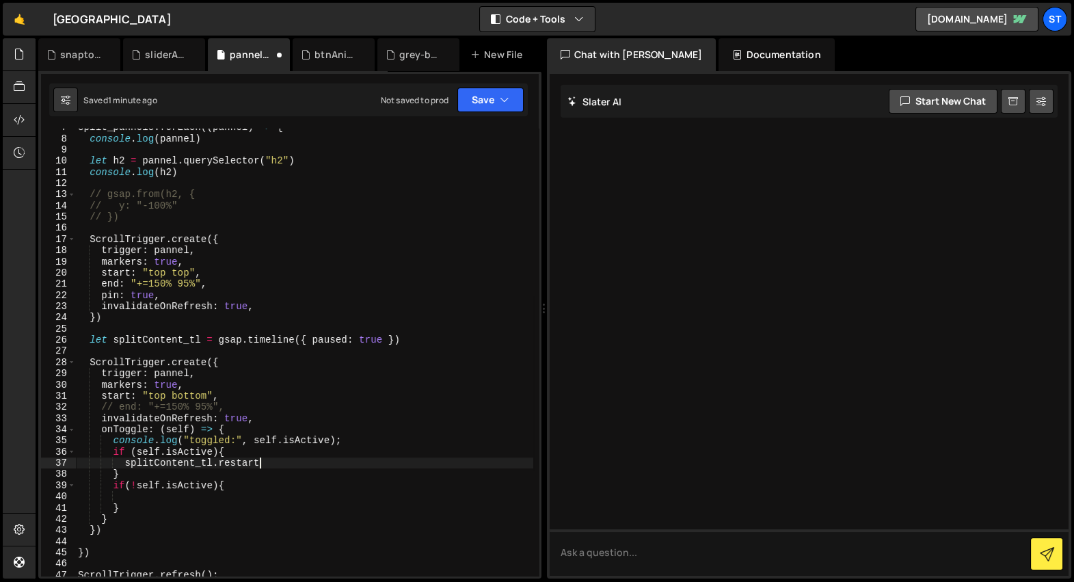
scroll to position [0, 2]
type textarea "if(!self.isActive){"
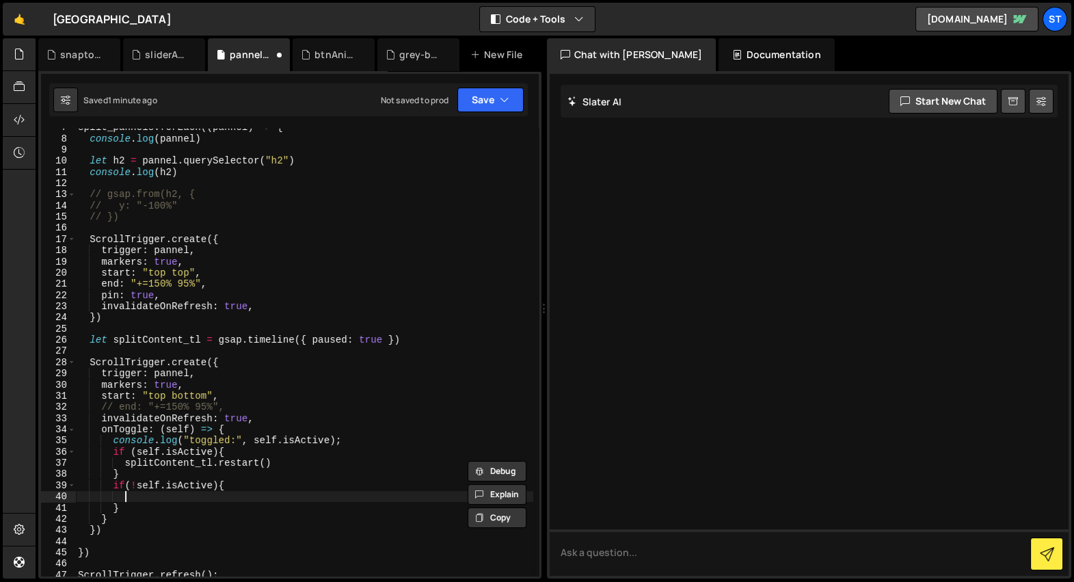
paste textarea "splitContent_tl.restart()"
type textarea "splitContent_tl.reverse()"
click at [431, 346] on div "split_pannels . forEach (( pannel ) => { console . log ( pannel ) let h2 = pann…" at bounding box center [304, 357] width 458 height 470
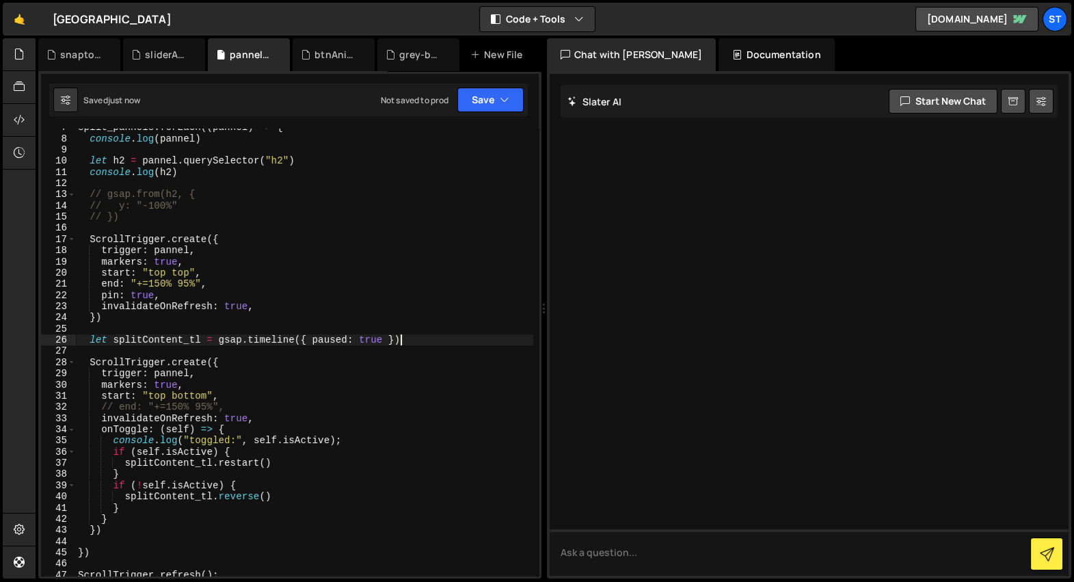
click at [430, 337] on div "split_pannels . forEach (( pannel ) => { console . log ( pannel ) let h2 = pann…" at bounding box center [304, 357] width 458 height 470
type textarea "let splitContent_tl = gsap.timeline({ paused: true })"
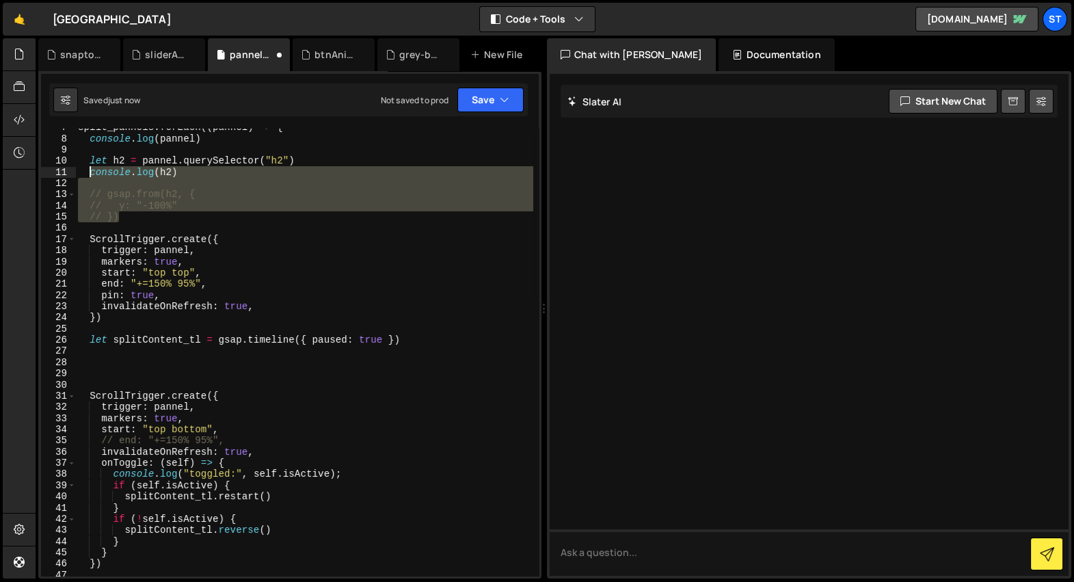
drag, startPoint x: 135, startPoint y: 215, endPoint x: 88, endPoint y: 172, distance: 63.4
click at [88, 172] on div "split_pannels . forEach (( pannel ) => { console . log ( pannel ) let h2 = pann…" at bounding box center [304, 357] width 458 height 470
click at [88, 175] on div "split_pannels . forEach (( pannel ) => { console . log ( pannel ) let h2 = pann…" at bounding box center [303, 352] width 457 height 447
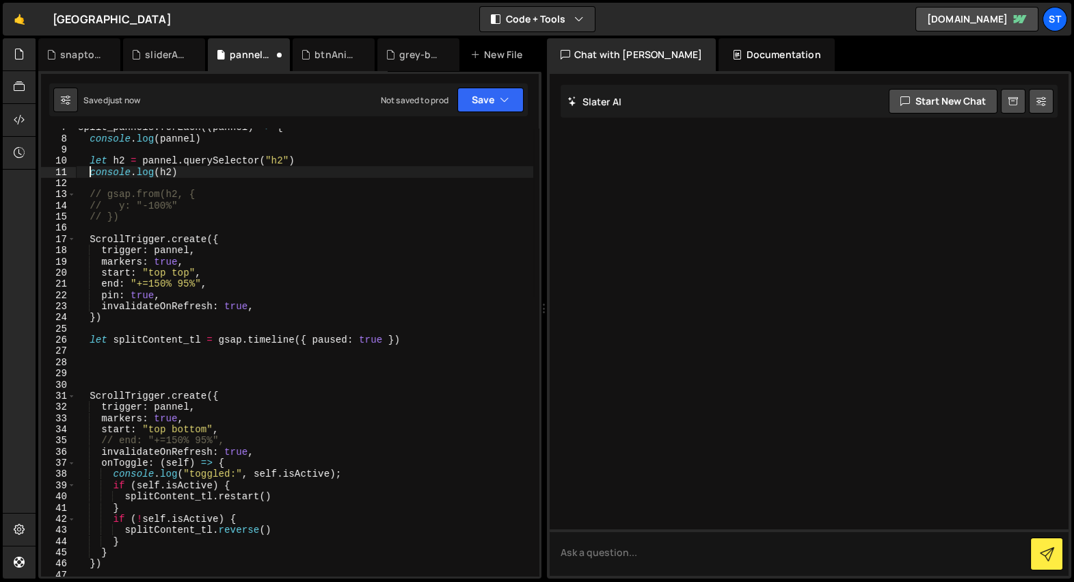
type textarea "// console.log(h2)"
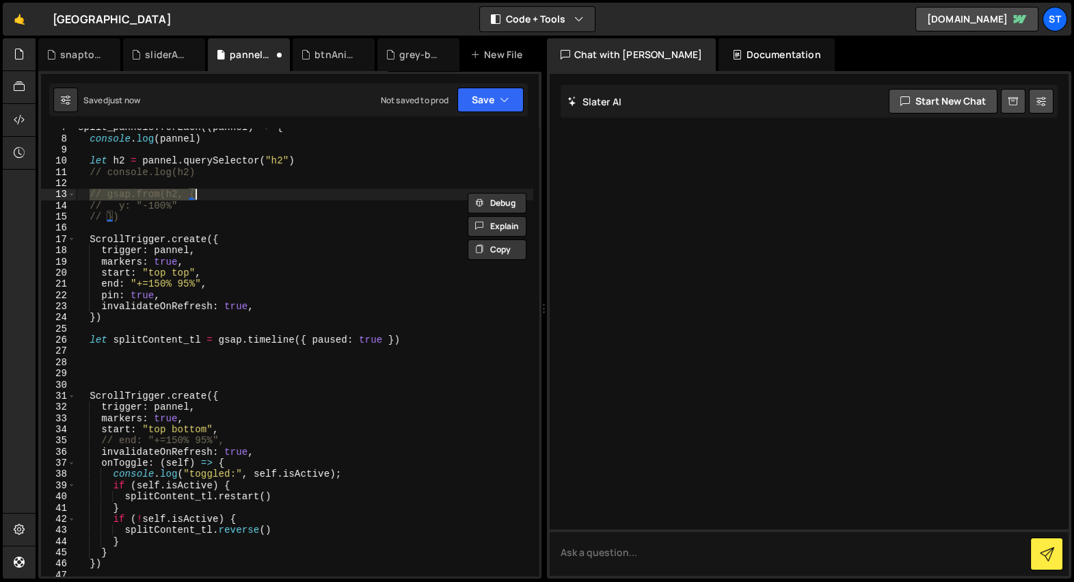
scroll to position [122, 0]
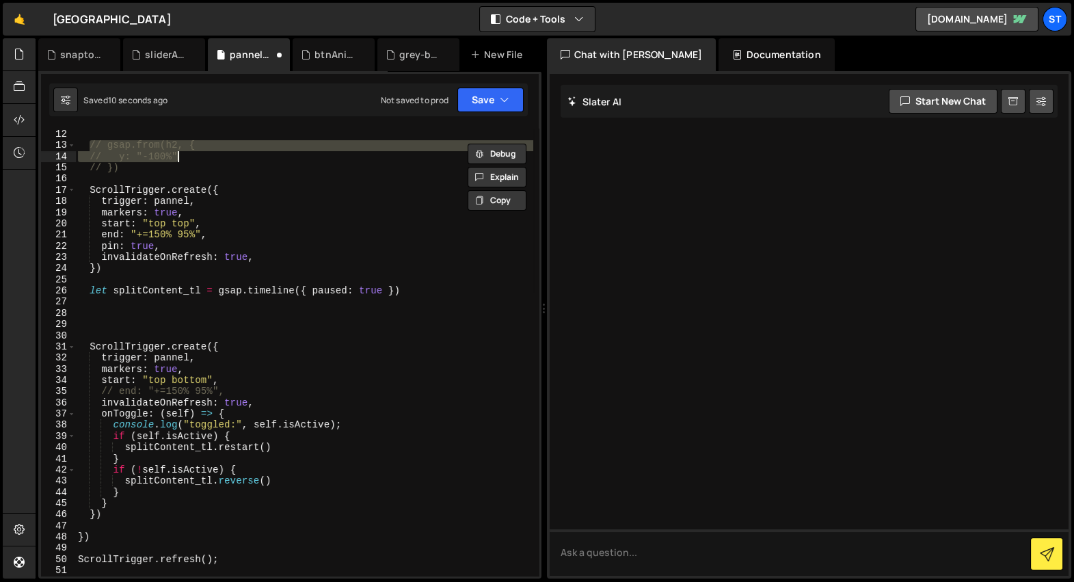
type textarea "// y: "-100%" // })"
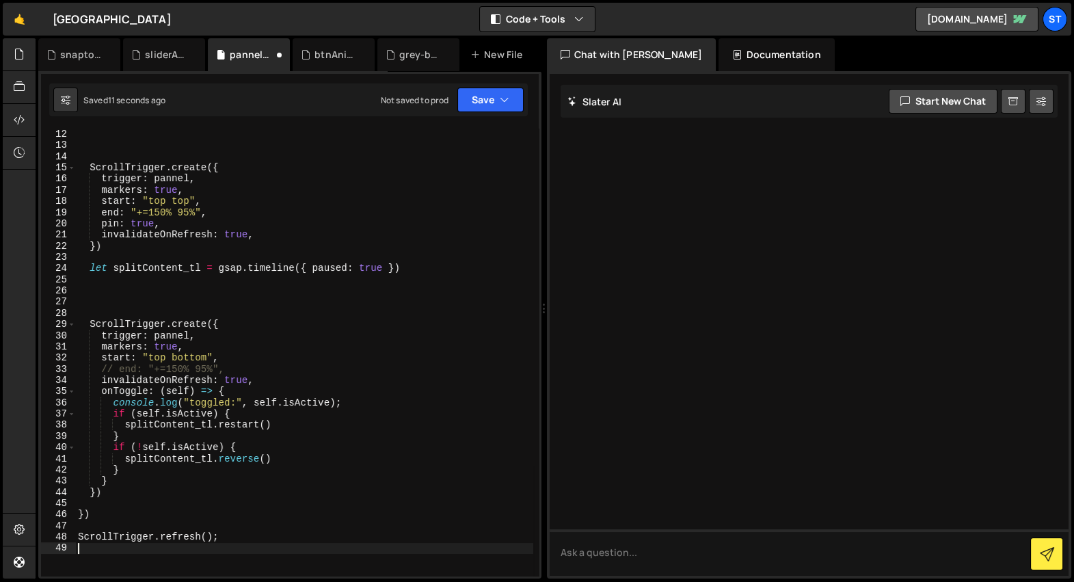
type textarea "ScrollTrigger.refresh();"
click at [143, 308] on div "// console.log(h2) ScrollTrigger . create ({ trigger : pannel , markers : true …" at bounding box center [304, 353] width 458 height 470
click at [138, 288] on div "// console.log(h2) ScrollTrigger . create ({ trigger : pannel , markers : true …" at bounding box center [304, 353] width 458 height 470
paste textarea "// })"
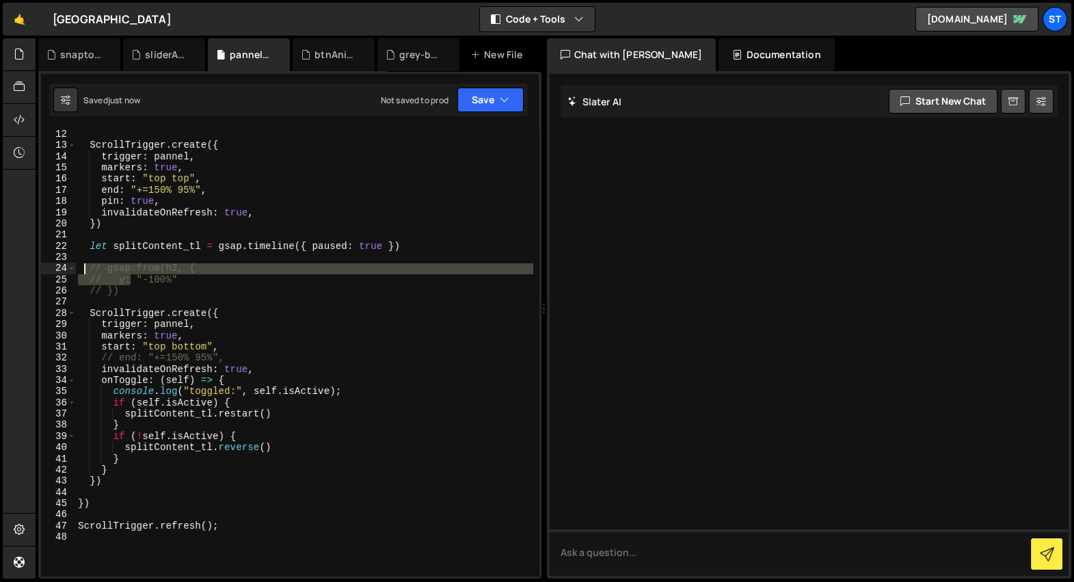
drag, startPoint x: 132, startPoint y: 285, endPoint x: 82, endPoint y: 267, distance: 53.2
click at [82, 267] on div "// console.log(h2) ScrollTrigger . create ({ trigger : pannel , markers : true …" at bounding box center [304, 353] width 458 height 470
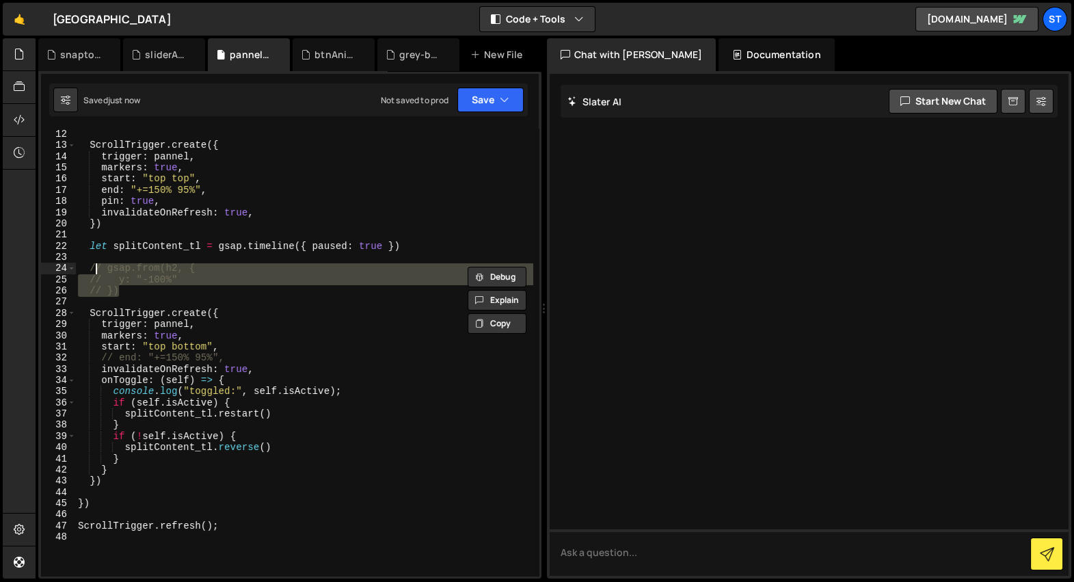
drag, startPoint x: 132, startPoint y: 286, endPoint x: 90, endPoint y: 270, distance: 44.6
click at [90, 270] on div "// console.log(h2) ScrollTrigger . create ({ trigger : pannel , markers : true …" at bounding box center [304, 353] width 458 height 470
click at [132, 249] on div "// console.log(h2) ScrollTrigger . create ({ trigger : pannel , markers : true …" at bounding box center [304, 353] width 458 height 470
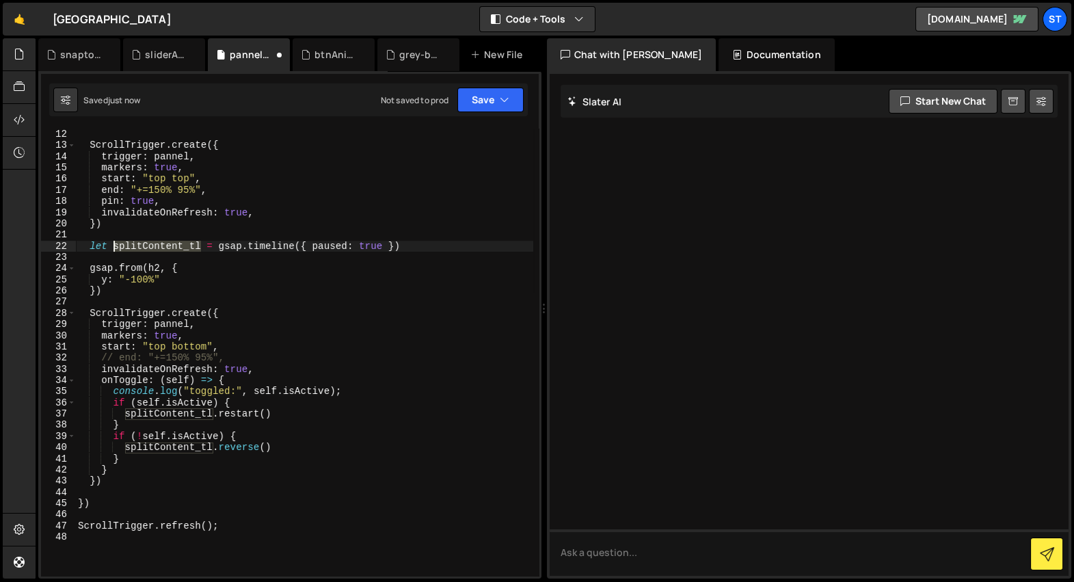
click at [132, 249] on div "// console.log(h2) ScrollTrigger . create ({ trigger : pannel , markers : true …" at bounding box center [304, 353] width 458 height 470
click at [103, 266] on div "// console.log(h2) ScrollTrigger . create ({ trigger : pannel , markers : true …" at bounding box center [304, 353] width 458 height 470
paste textarea "splitContent_tl"
click at [160, 276] on div "// console.log(h2) ScrollTrigger . create ({ trigger : pannel , markers : true …" at bounding box center [304, 353] width 458 height 470
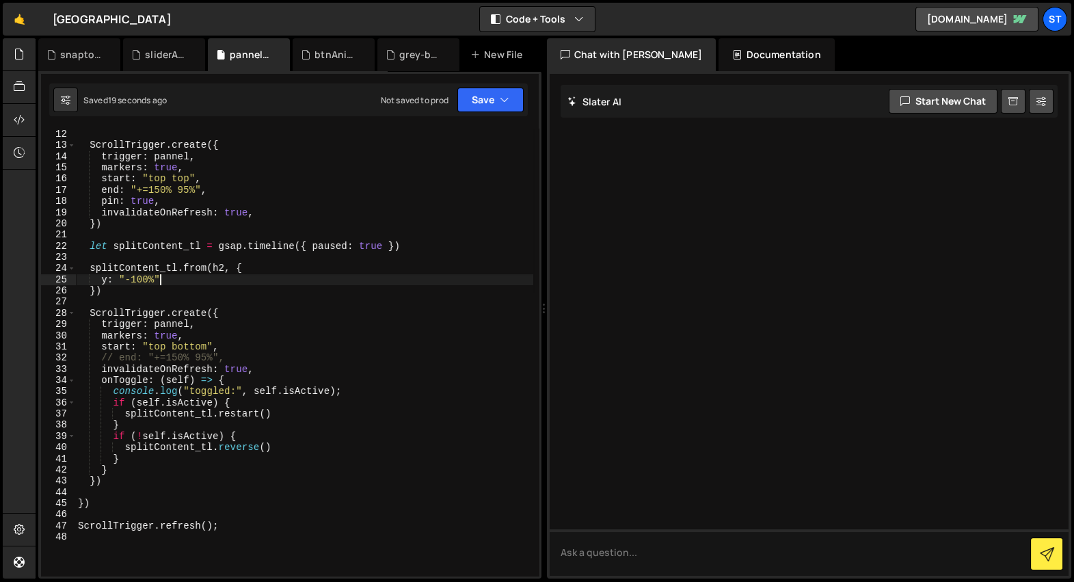
click at [229, 250] on div "// console.log(h2) ScrollTrigger . create ({ trigger : pannel , markers : true …" at bounding box center [304, 353] width 458 height 470
type textarea "let splitContent_tl = gsap.timeline({ paused: true })"
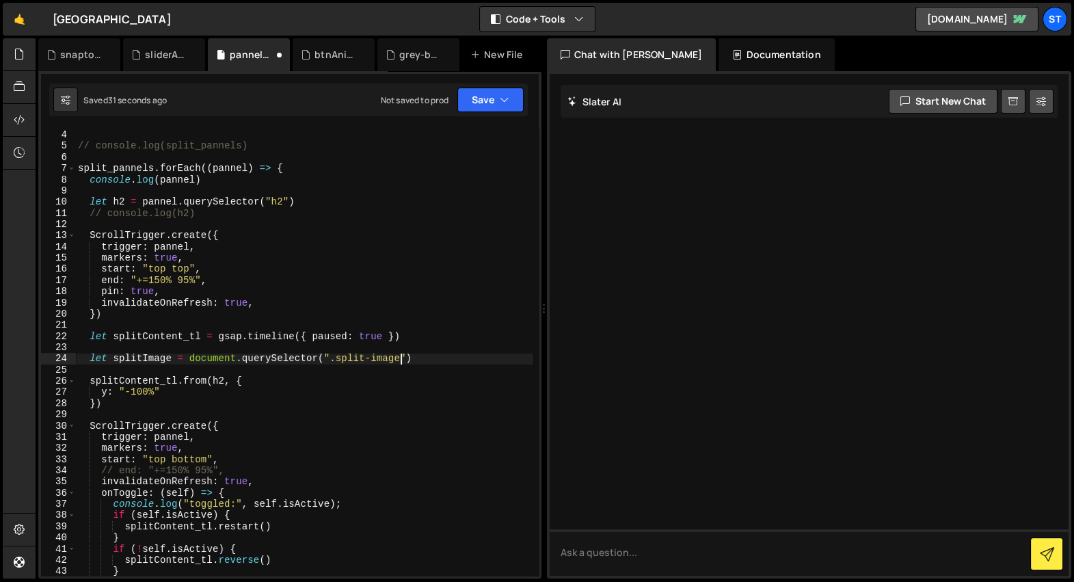
scroll to position [32, 0]
click at [182, 180] on div "let split_pannels = document . querySelectorAll ( "[animate='split']" ) // cons…" at bounding box center [304, 353] width 458 height 470
click at [217, 355] on div "let split_pannels = document . querySelectorAll ( "[animate='split']" ) // cons…" at bounding box center [304, 353] width 458 height 470
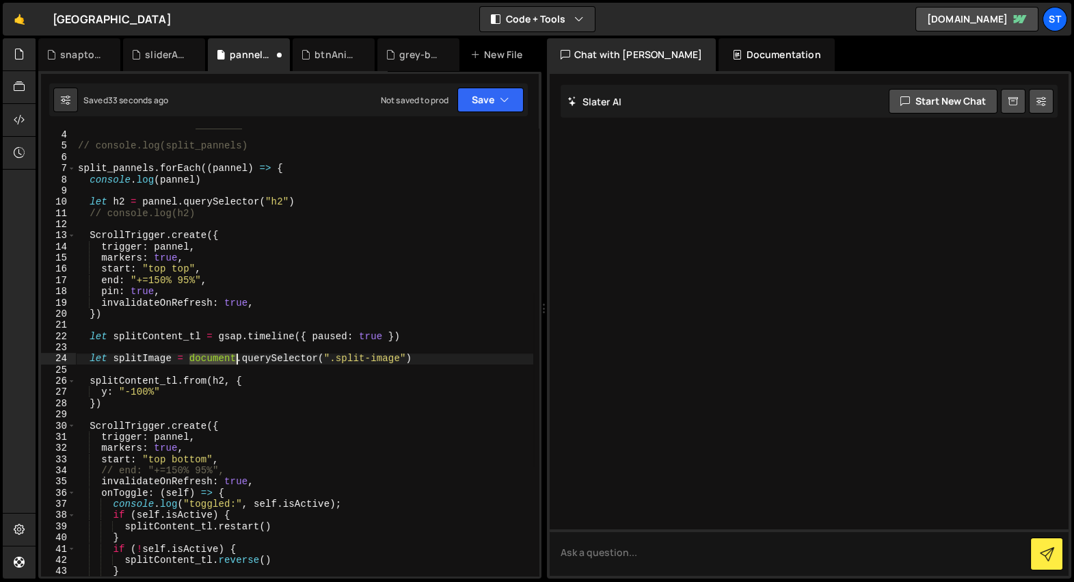
click at [217, 355] on div "let split_pannels = document . querySelectorAll ( "[animate='split']" ) // cons…" at bounding box center [304, 353] width 458 height 470
paste textarea "pannel"
click at [143, 358] on div "let split_pannels = document . querySelectorAll ( "[animate='split']" ) // cons…" at bounding box center [304, 353] width 458 height 470
click at [133, 377] on div "let split_pannels = document . querySelectorAll ( "[animate='split']" ) // cons…" at bounding box center [304, 353] width 458 height 470
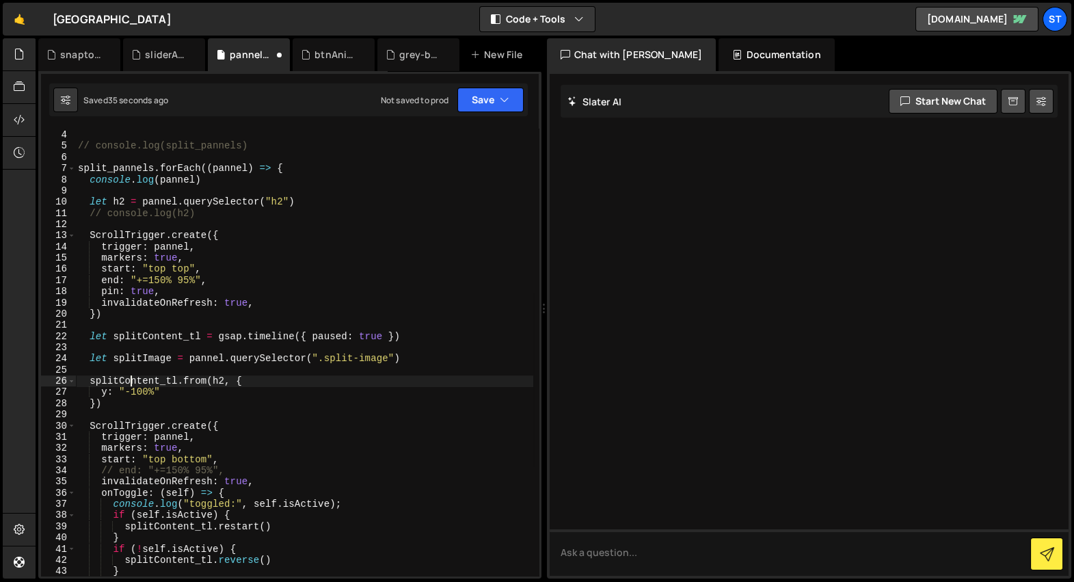
click at [216, 377] on div "let split_pannels = document . querySelectorAll ( "[animate='split']" ) // cons…" at bounding box center [304, 353] width 458 height 470
click at [217, 379] on div "let split_pannels = document . querySelectorAll ( "[animate='split']" ) // cons…" at bounding box center [304, 353] width 458 height 470
paste textarea "splitImage"
click at [224, 379] on div "let split_pannels = document . querySelectorAll ( "[animate='split']" ) // cons…" at bounding box center [304, 353] width 458 height 470
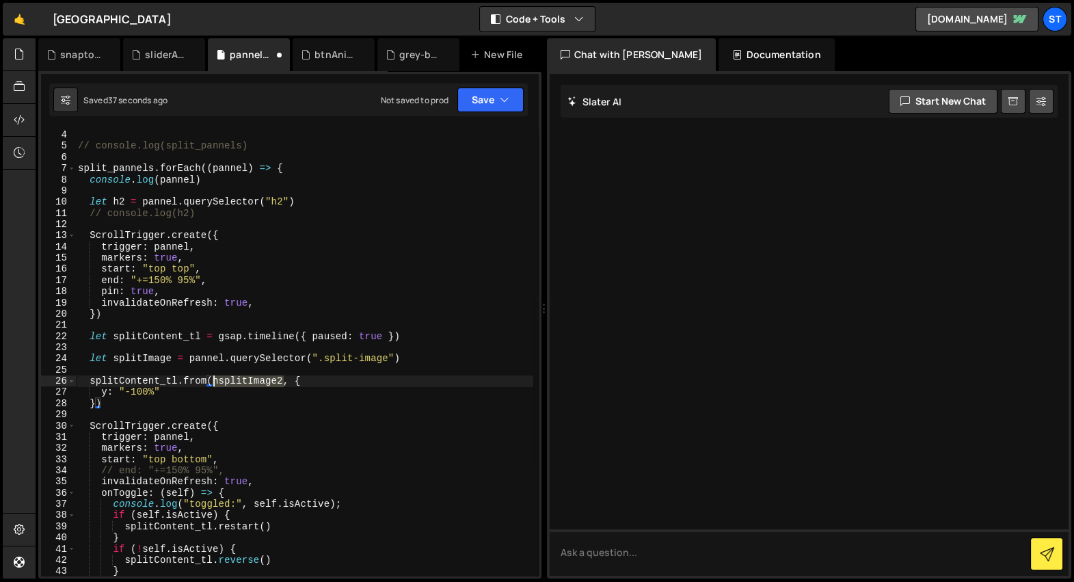
paste textarea "splitImage"
click at [107, 391] on div "let split_pannels = document . querySelectorAll ( "[animate='split']" ) // cons…" at bounding box center [304, 353] width 458 height 470
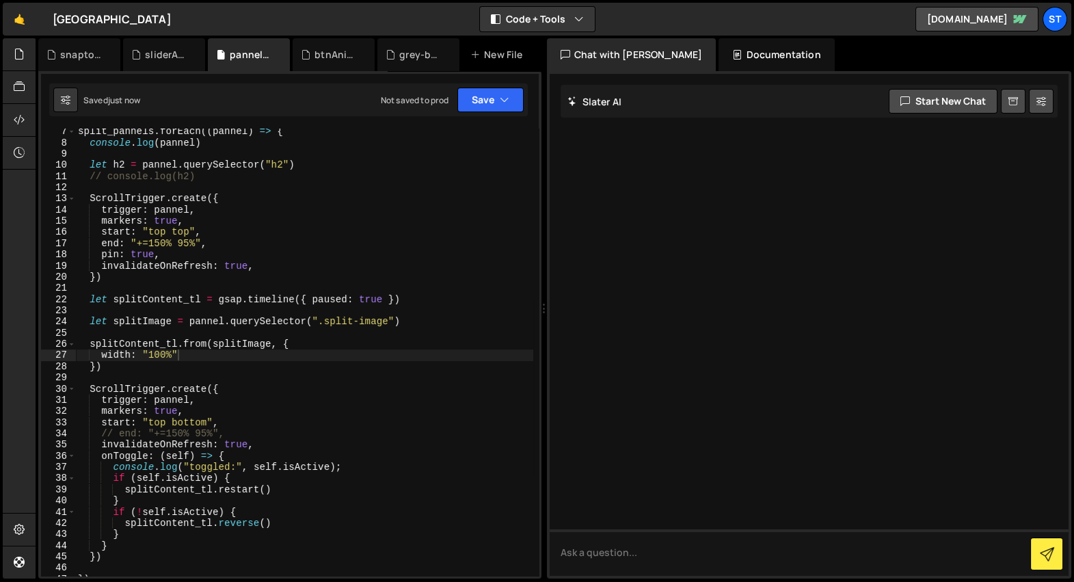
scroll to position [69, 0]
click at [237, 420] on div "split_pannels . forEach (( pannel ) => { console . log ( pannel ) let h2 = pann…" at bounding box center [304, 361] width 458 height 470
type textarea "start: "top bottom","
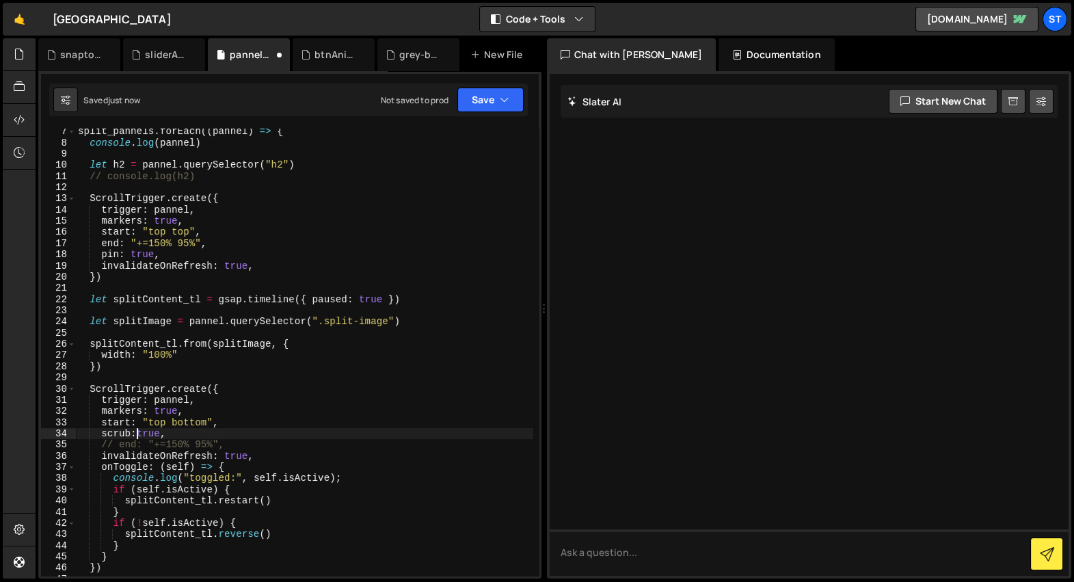
scroll to position [0, 5]
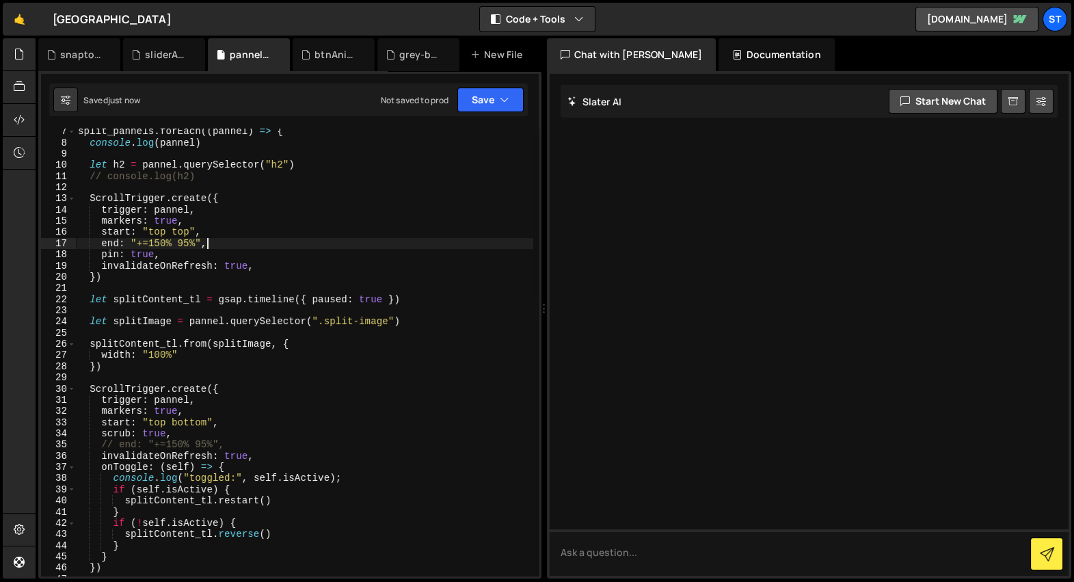
click at [256, 239] on div "split_pannels . forEach (( pannel ) => { console . log ( pannel ) let h2 = pann…" at bounding box center [304, 361] width 458 height 470
click at [251, 230] on div "split_pannels . forEach (( pannel ) => { console . log ( pannel ) let h2 = pann…" at bounding box center [304, 361] width 458 height 470
click at [251, 226] on div "split_pannels . forEach (( pannel ) => { console . log ( pannel ) let h2 = pann…" at bounding box center [304, 361] width 458 height 470
type textarea "// markers: true,"
click at [155, 53] on div "sliderAnimation.js" at bounding box center [167, 55] width 44 height 14
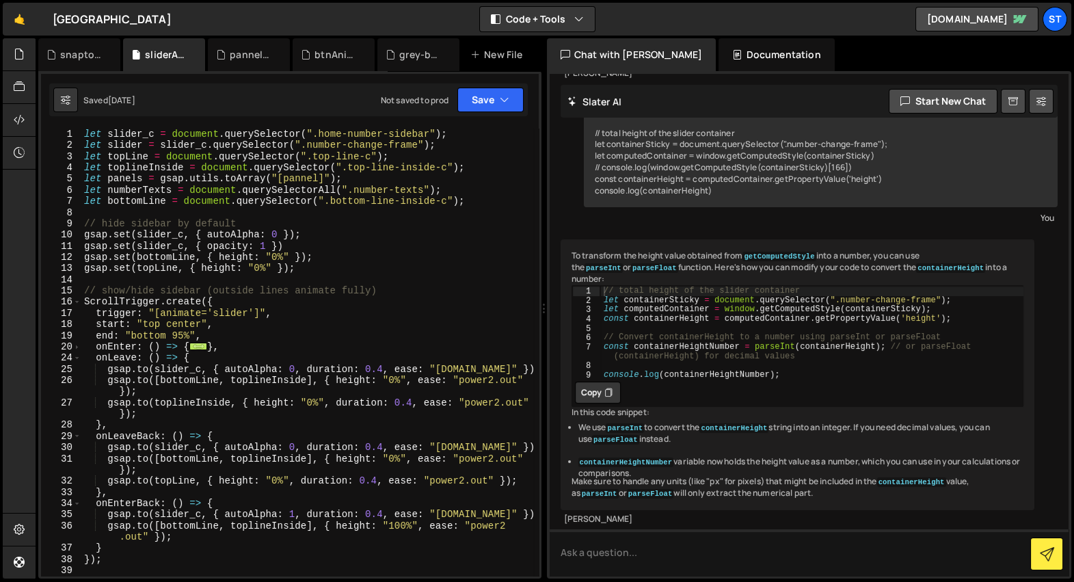
scroll to position [446, 0]
type textarea "ScrollTrigger.create({"
click at [228, 303] on div "let slider_c = document . querySelector ( ".home-number-sidebar" ) ; let slider…" at bounding box center [307, 364] width 452 height 470
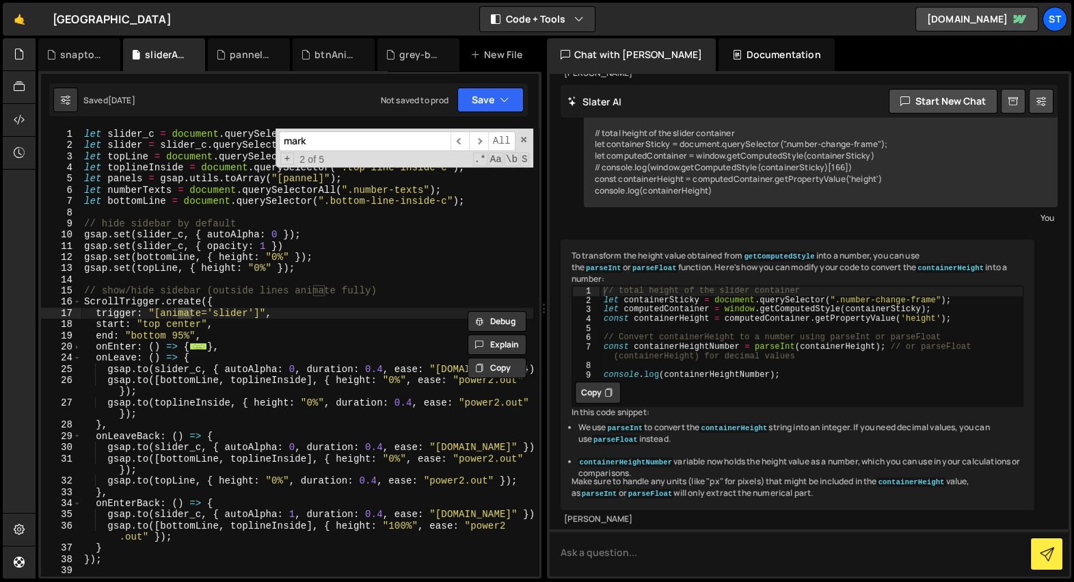
scroll to position [391, 0]
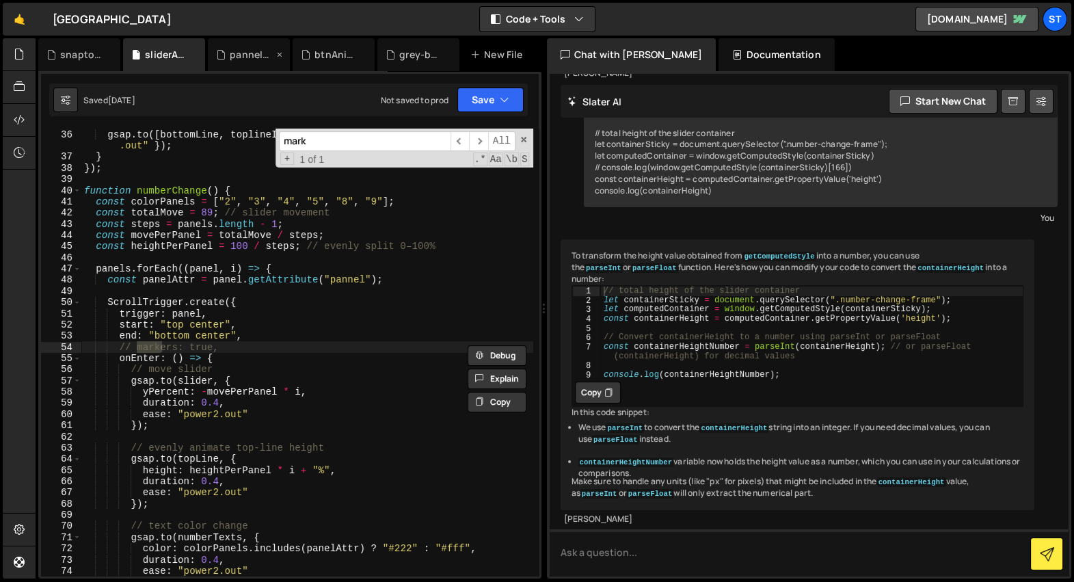
type input "mark"
click at [247, 55] on div "pannelAnimation.js" at bounding box center [252, 55] width 44 height 14
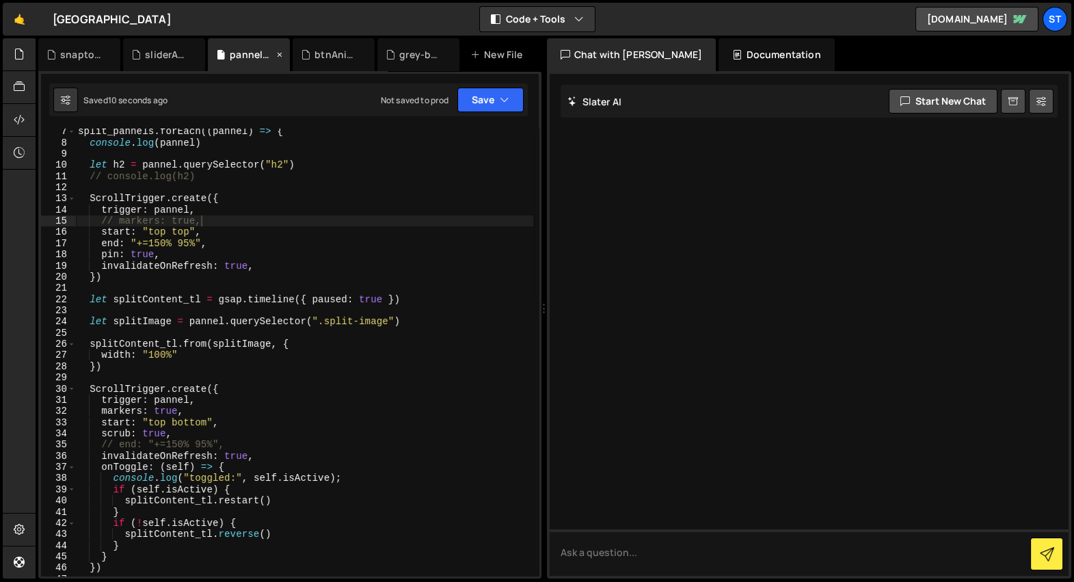
scroll to position [0, 0]
click at [286, 210] on div "split_pannels . forEach (( pannel ) => { console . log ( pannel ) let h2 = pann…" at bounding box center [304, 361] width 458 height 470
click at [131, 360] on div "split_pannels . forEach (( pannel ) => { console . log ( pannel ) let h2 = pann…" at bounding box center [304, 361] width 458 height 470
type textarea "}).from(h2, {})"
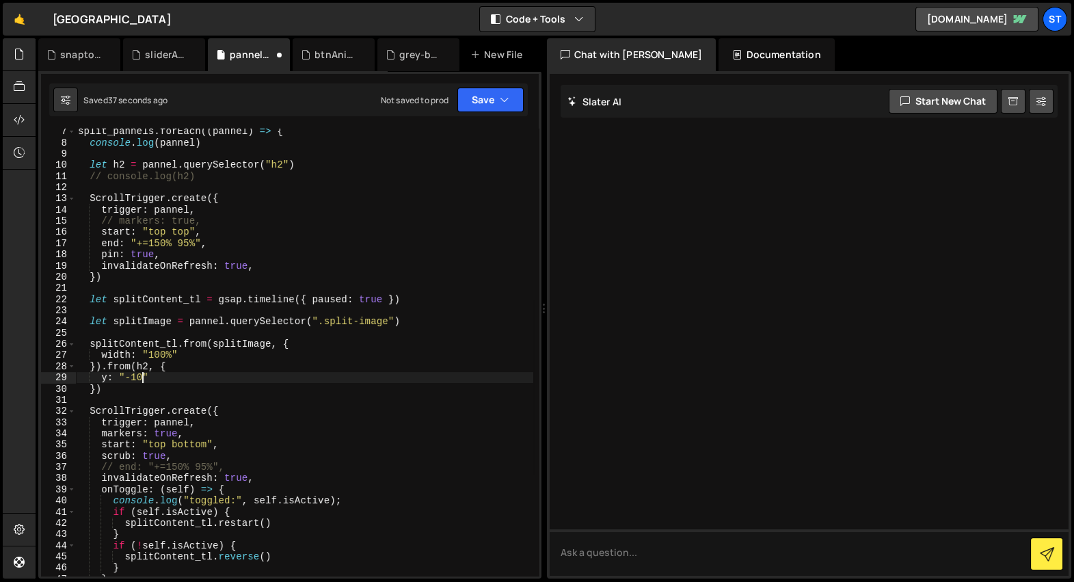
scroll to position [0, 5]
click at [185, 444] on div "split_pannels . forEach (( pannel ) => { console . log ( pannel ) let h2 = pann…" at bounding box center [304, 361] width 458 height 470
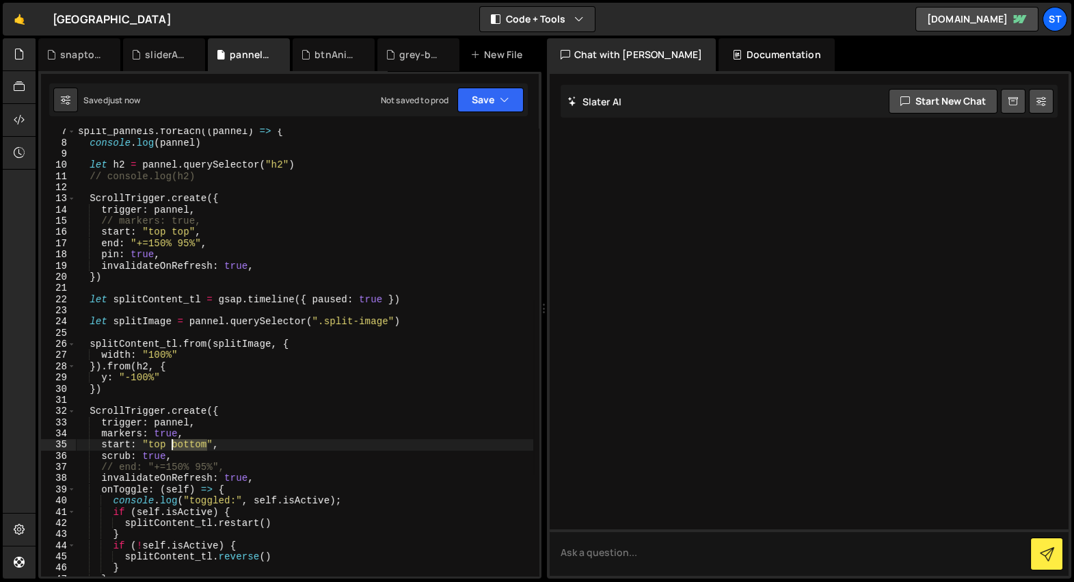
click at [185, 443] on div "split_pannels . forEach (( pannel ) => { console . log ( pannel ) let h2 = pann…" at bounding box center [304, 361] width 458 height 470
type textarea "start: "top 55%","
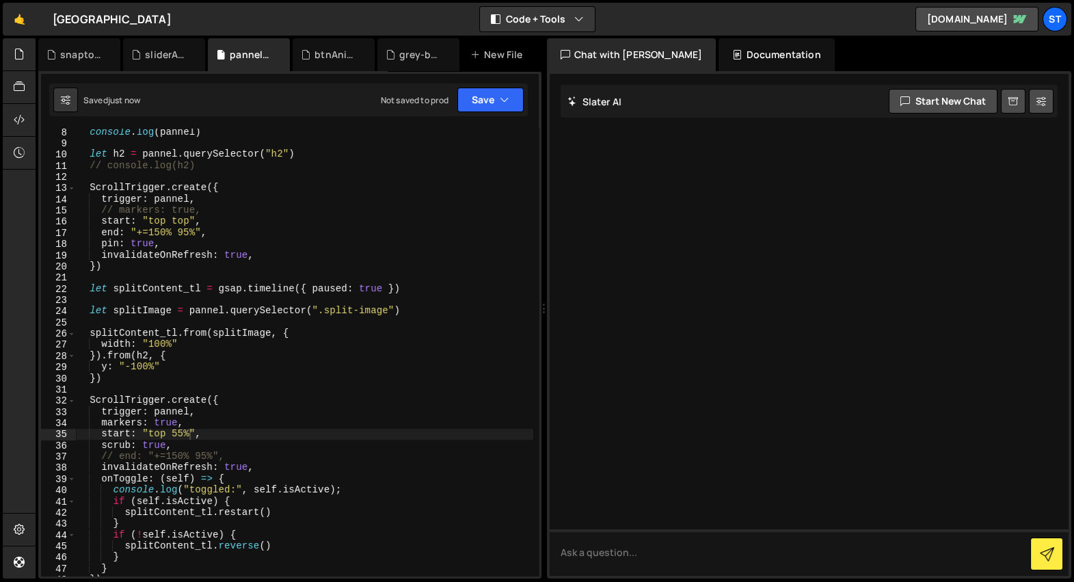
scroll to position [106, 0]
